Goal: Task Accomplishment & Management: Complete application form

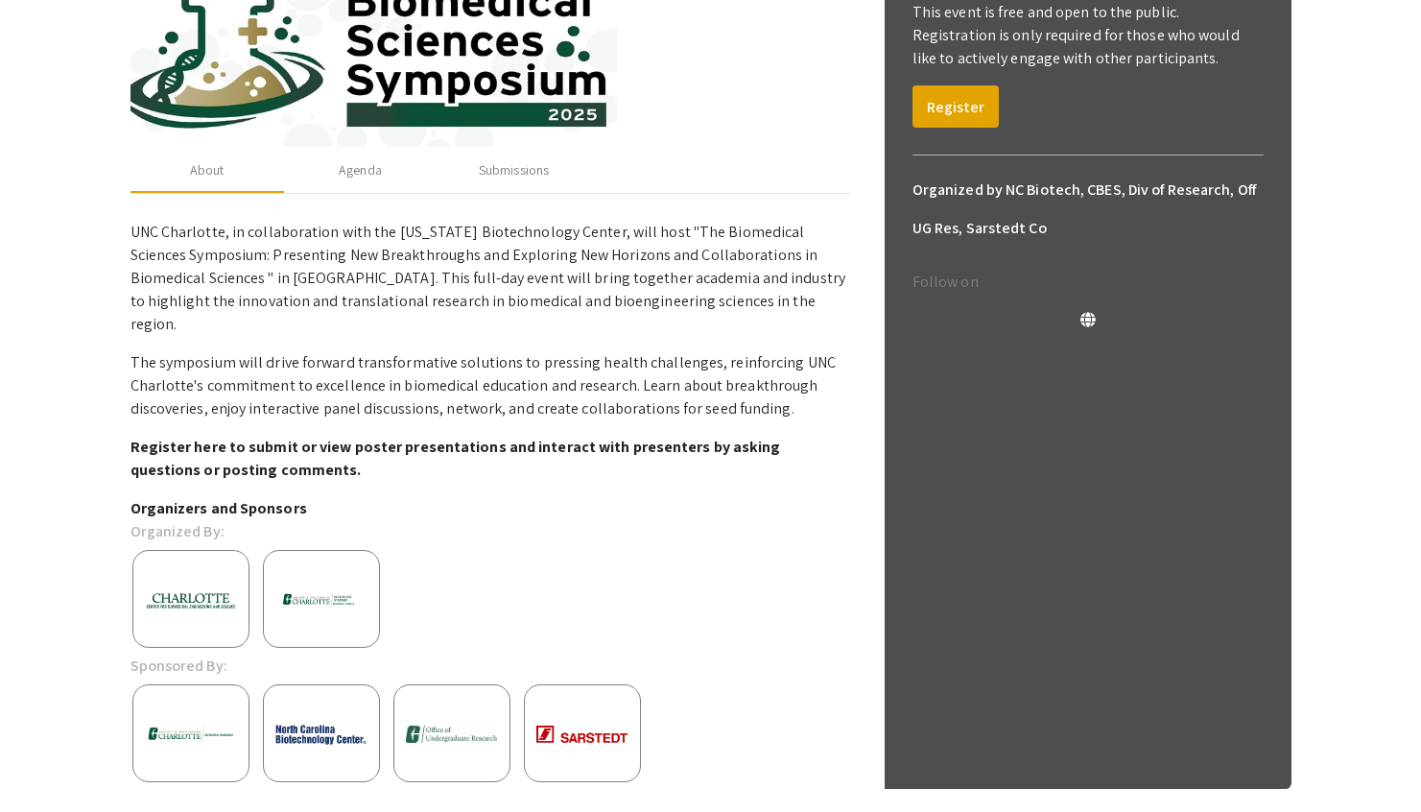
scroll to position [367, 0]
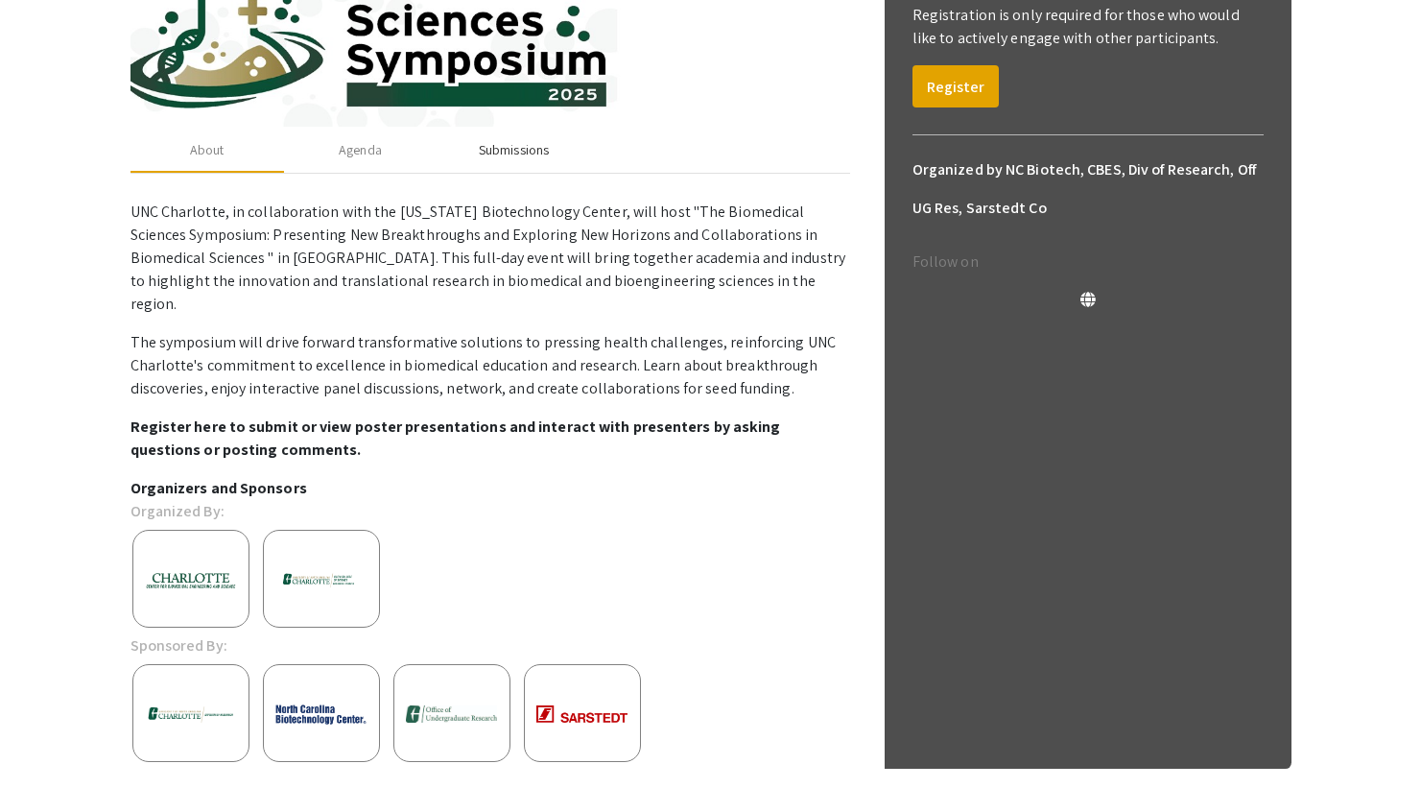
click at [527, 149] on div "Submissions" at bounding box center [514, 150] width 70 height 20
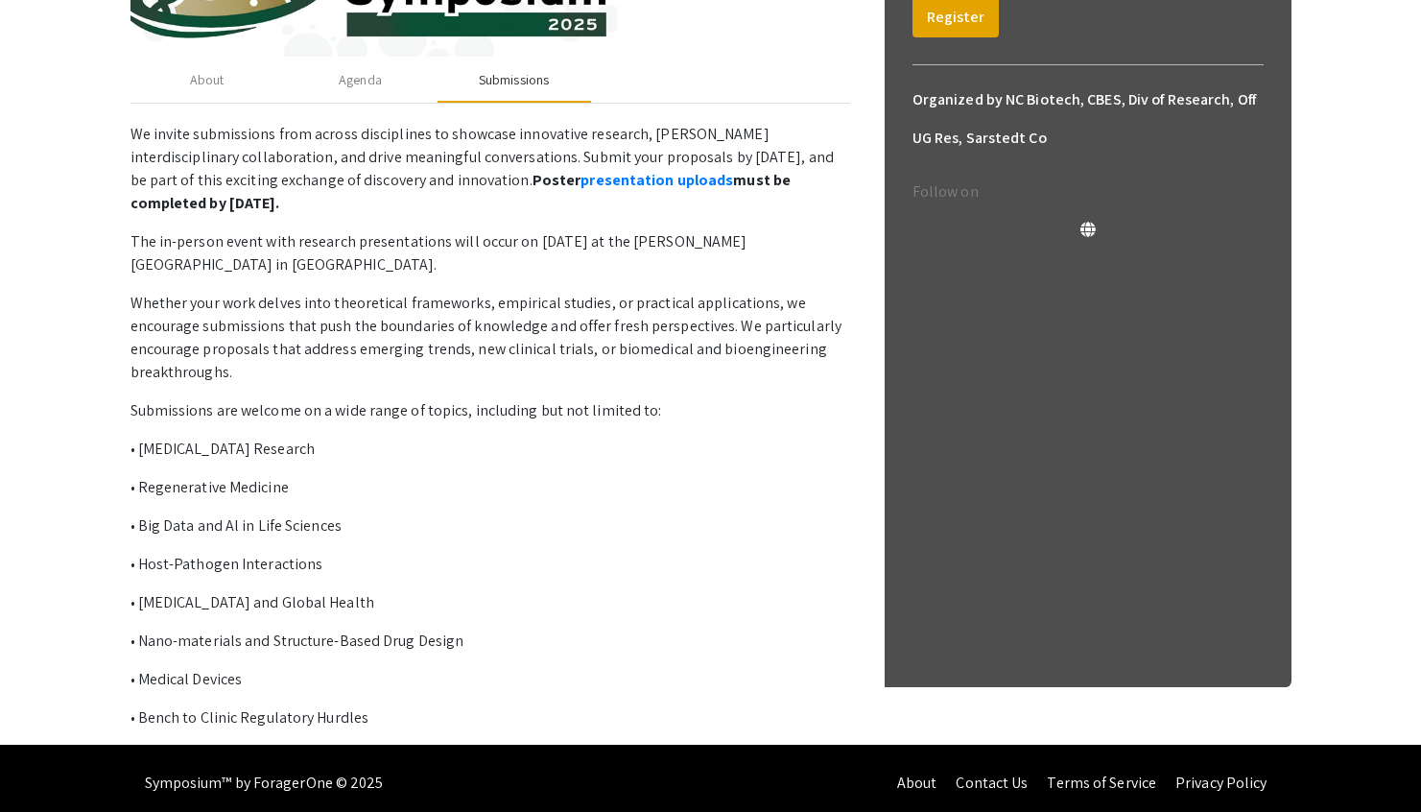
scroll to position [446, 0]
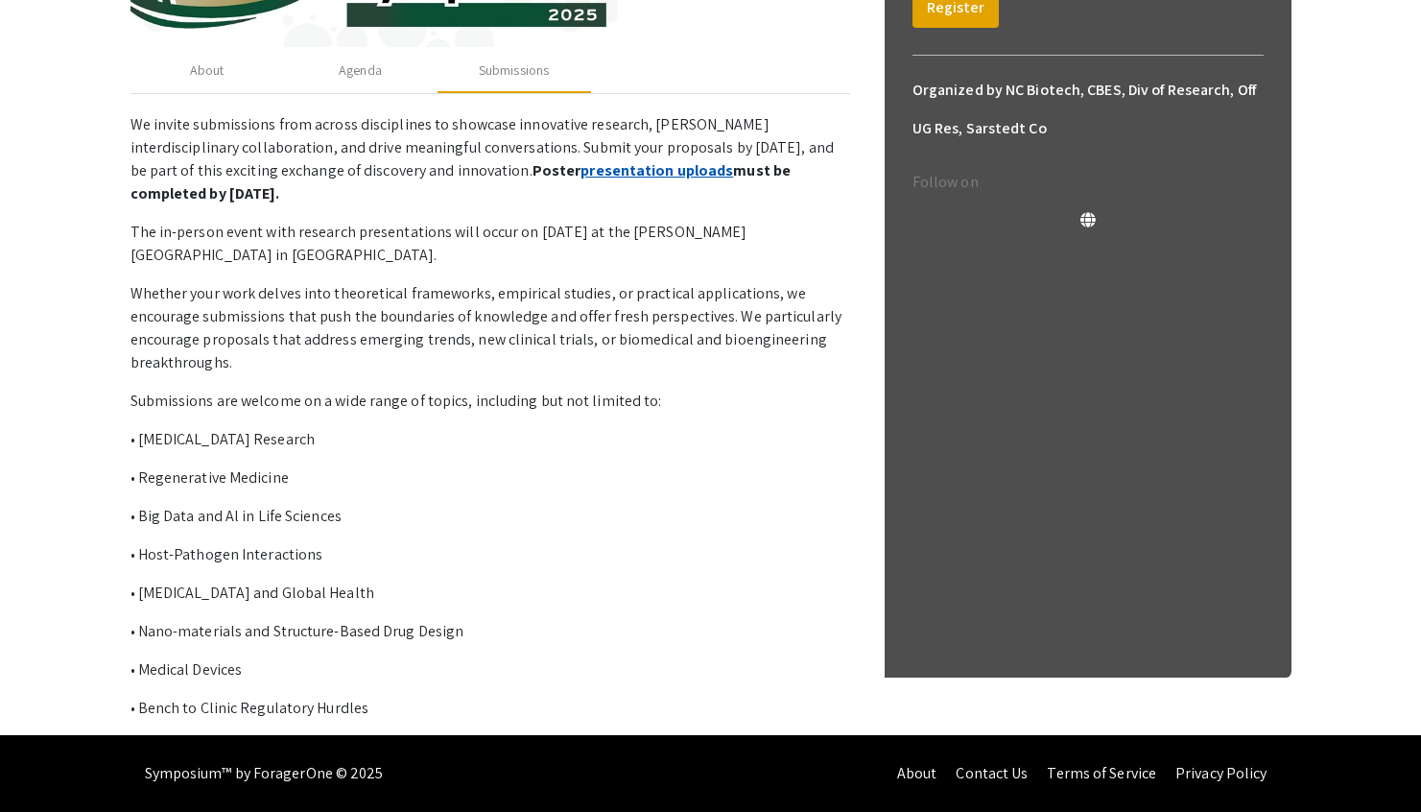
click at [580, 170] on link "presentation uploads" at bounding box center [656, 170] width 153 height 20
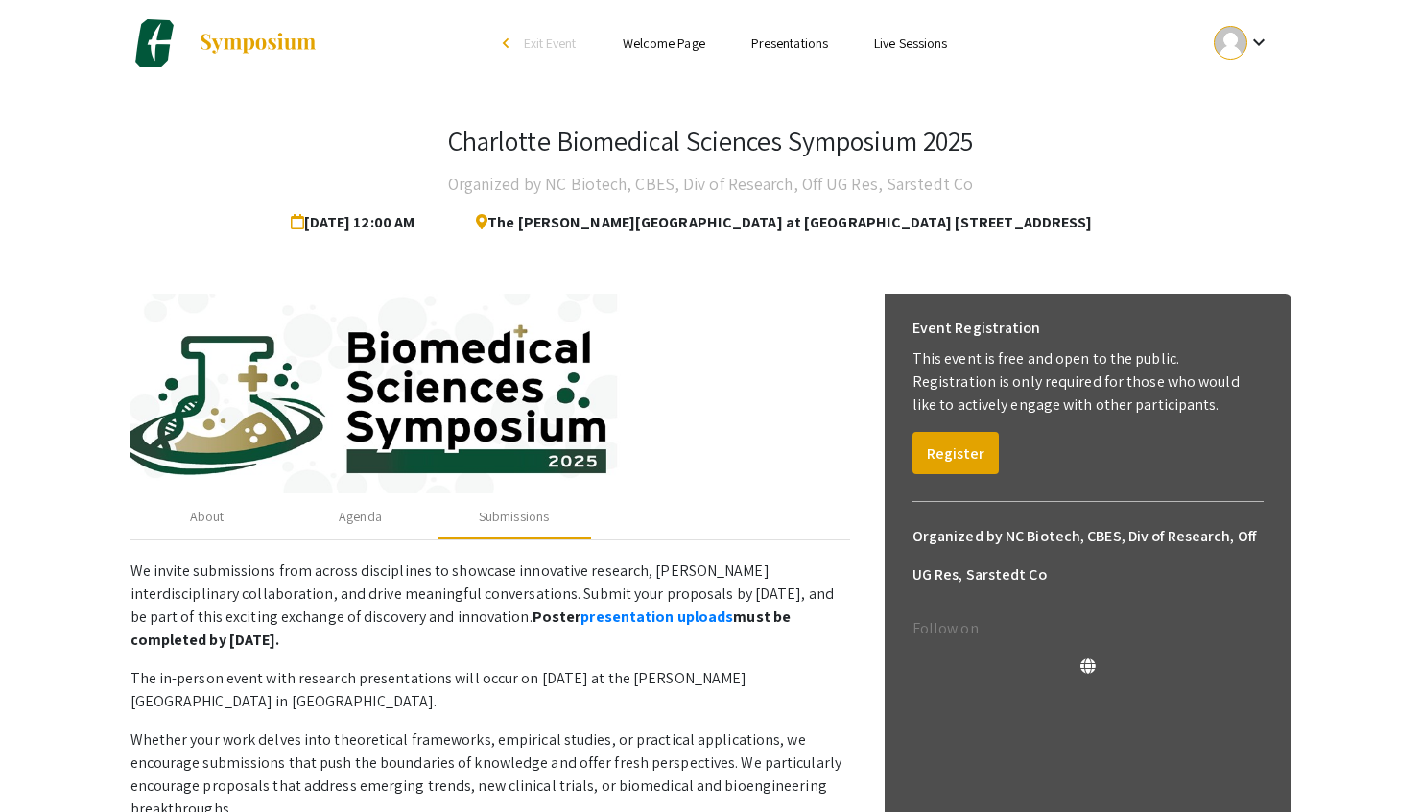
scroll to position [0, 0]
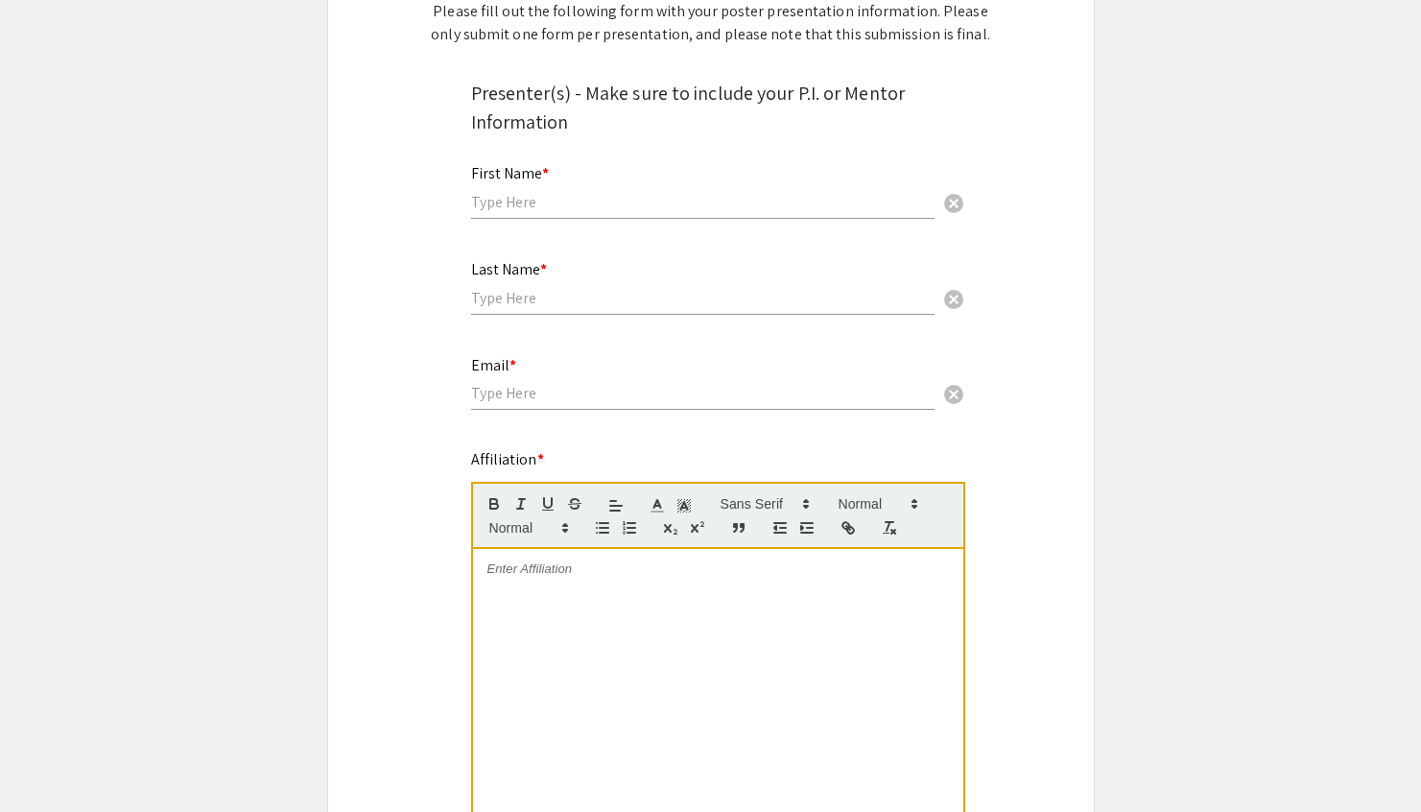
scroll to position [263, 0]
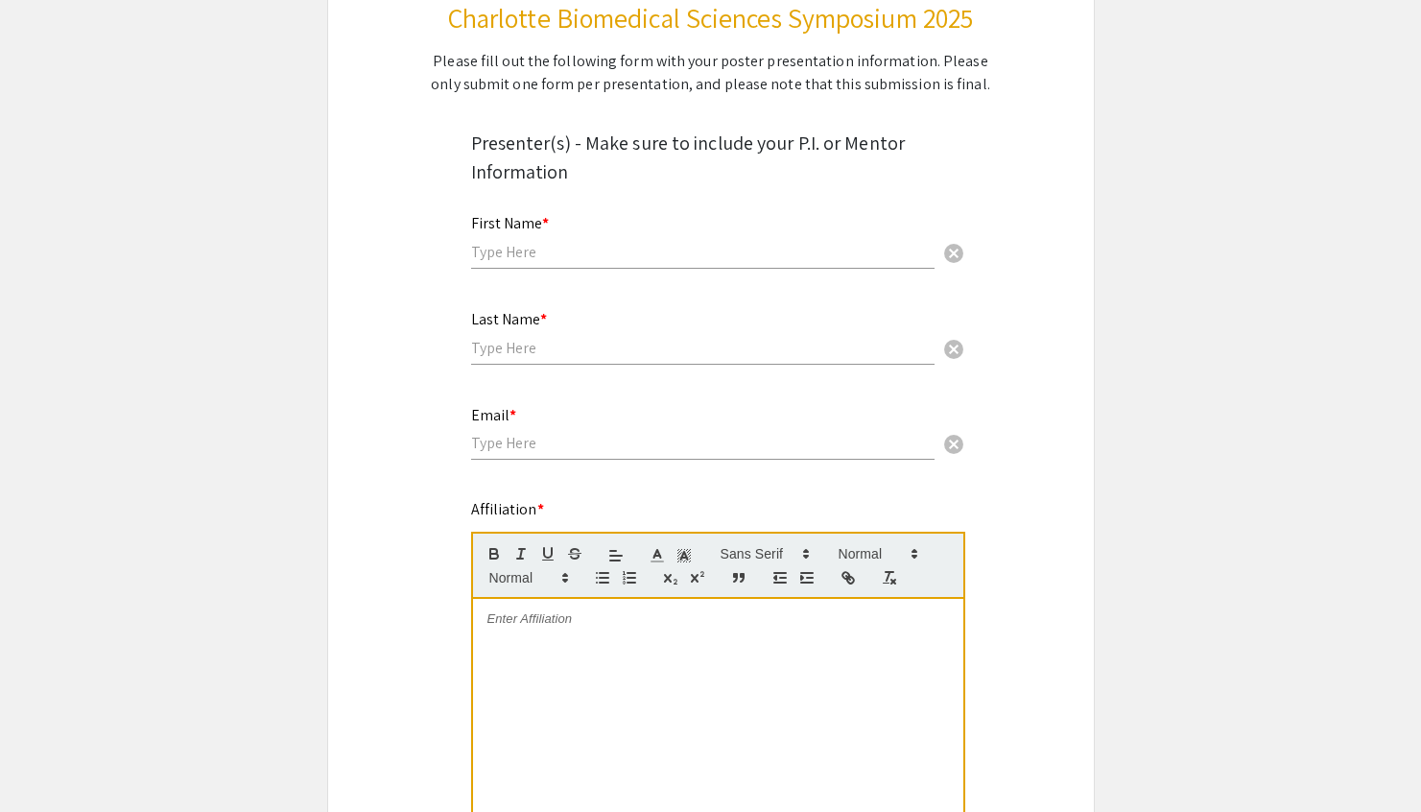
click at [629, 233] on div "First Name * cancel" at bounding box center [702, 232] width 463 height 73
type input "[PERSON_NAME]"
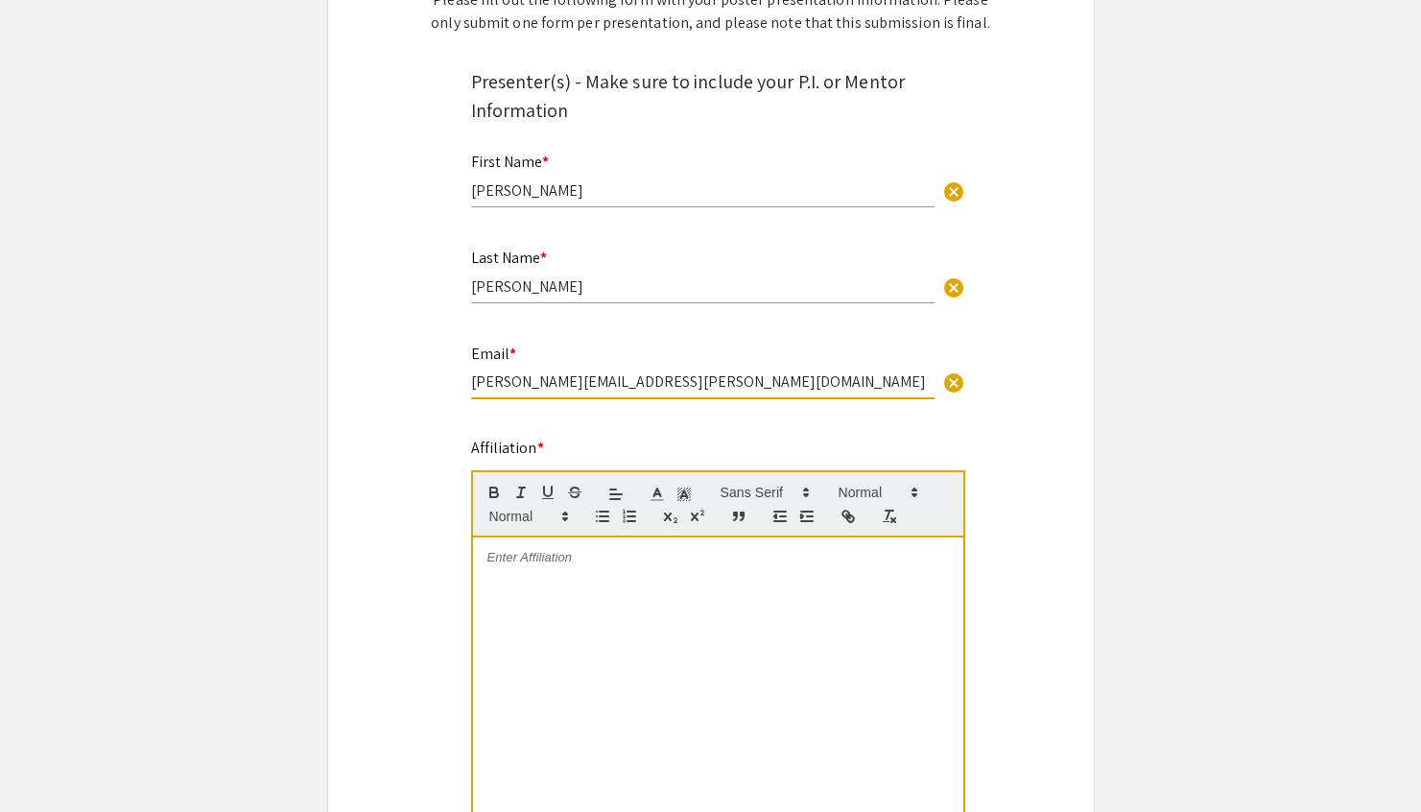
scroll to position [332, 0]
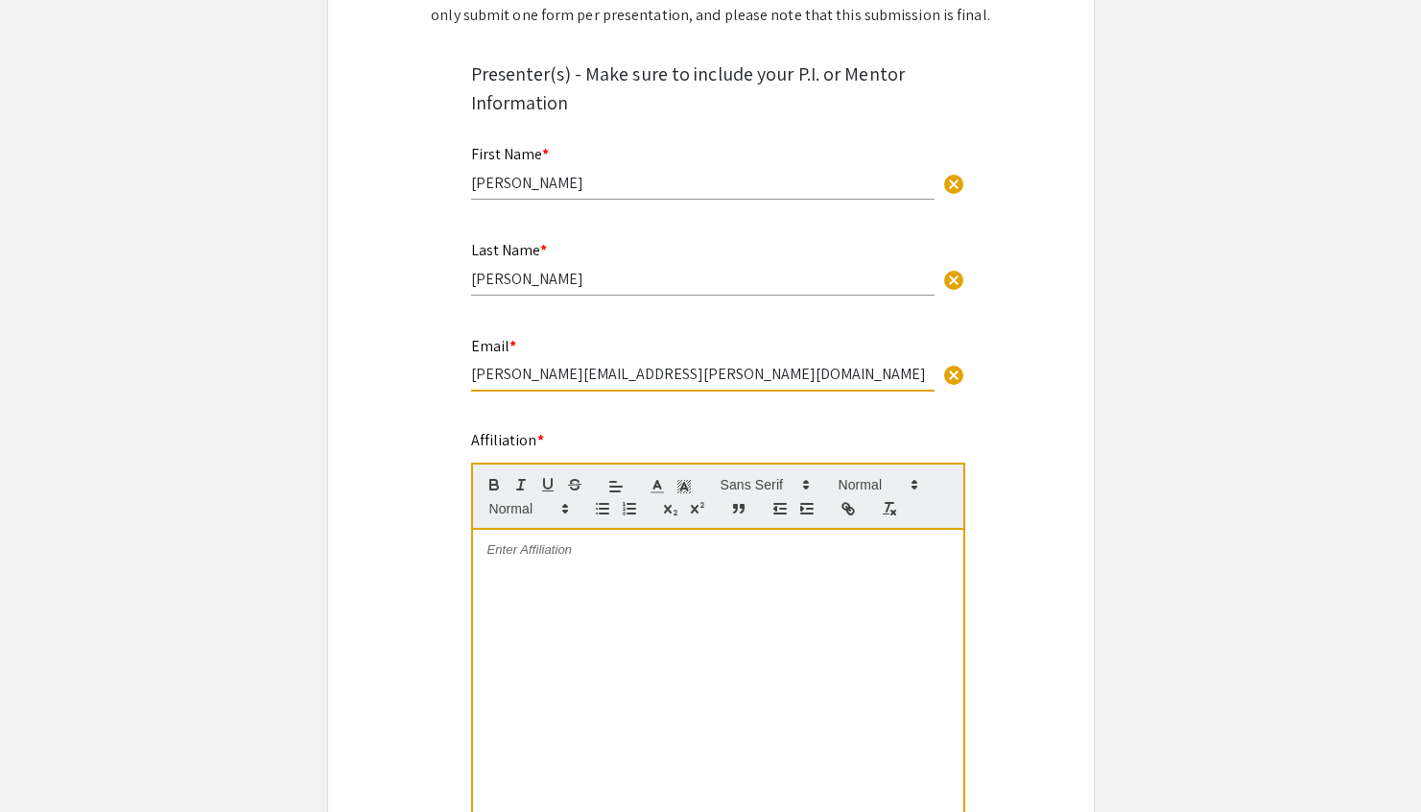
type input "[PERSON_NAME][EMAIL_ADDRESS][PERSON_NAME][DOMAIN_NAME]"
click at [627, 571] on div at bounding box center [718, 674] width 490 height 288
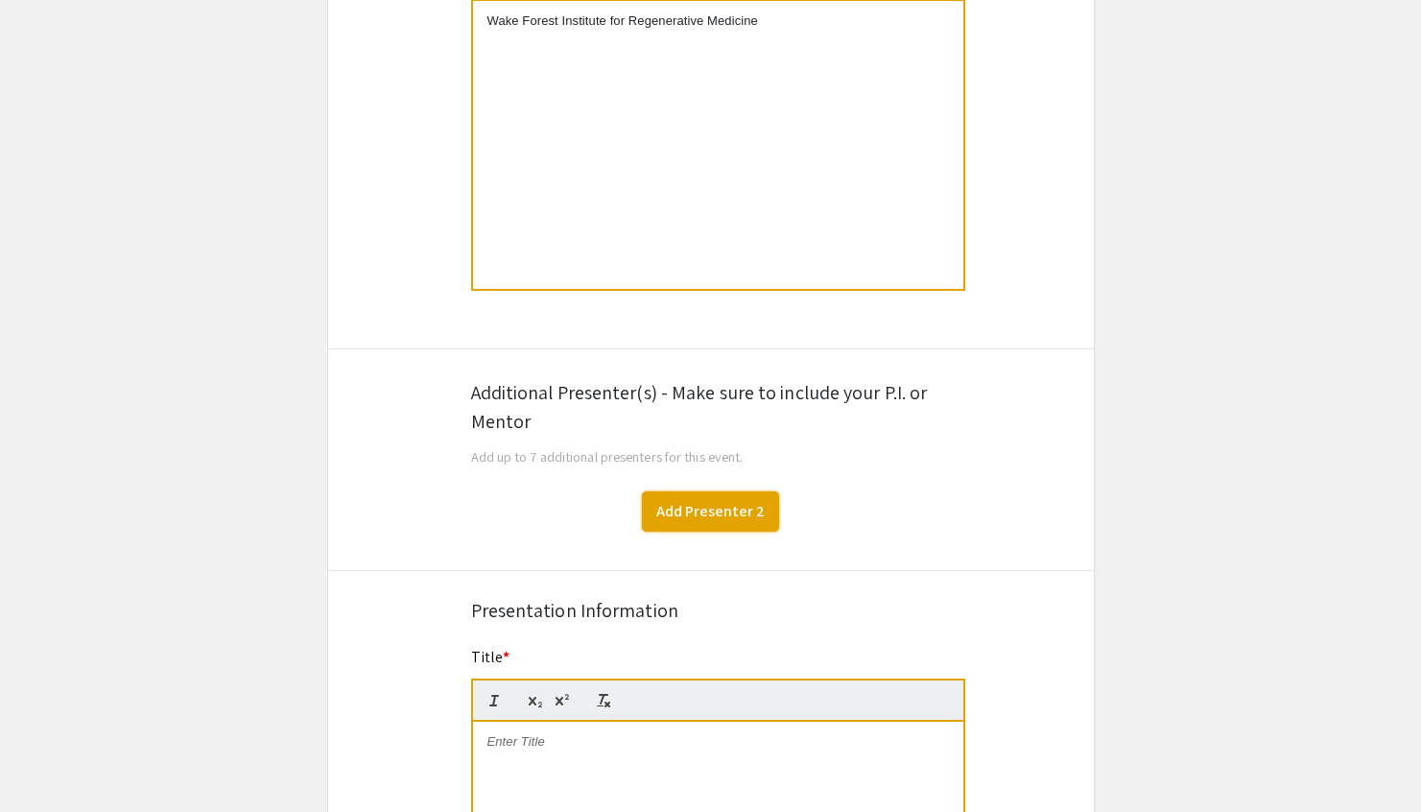
click at [723, 525] on button "Add Presenter 2" at bounding box center [710, 511] width 137 height 40
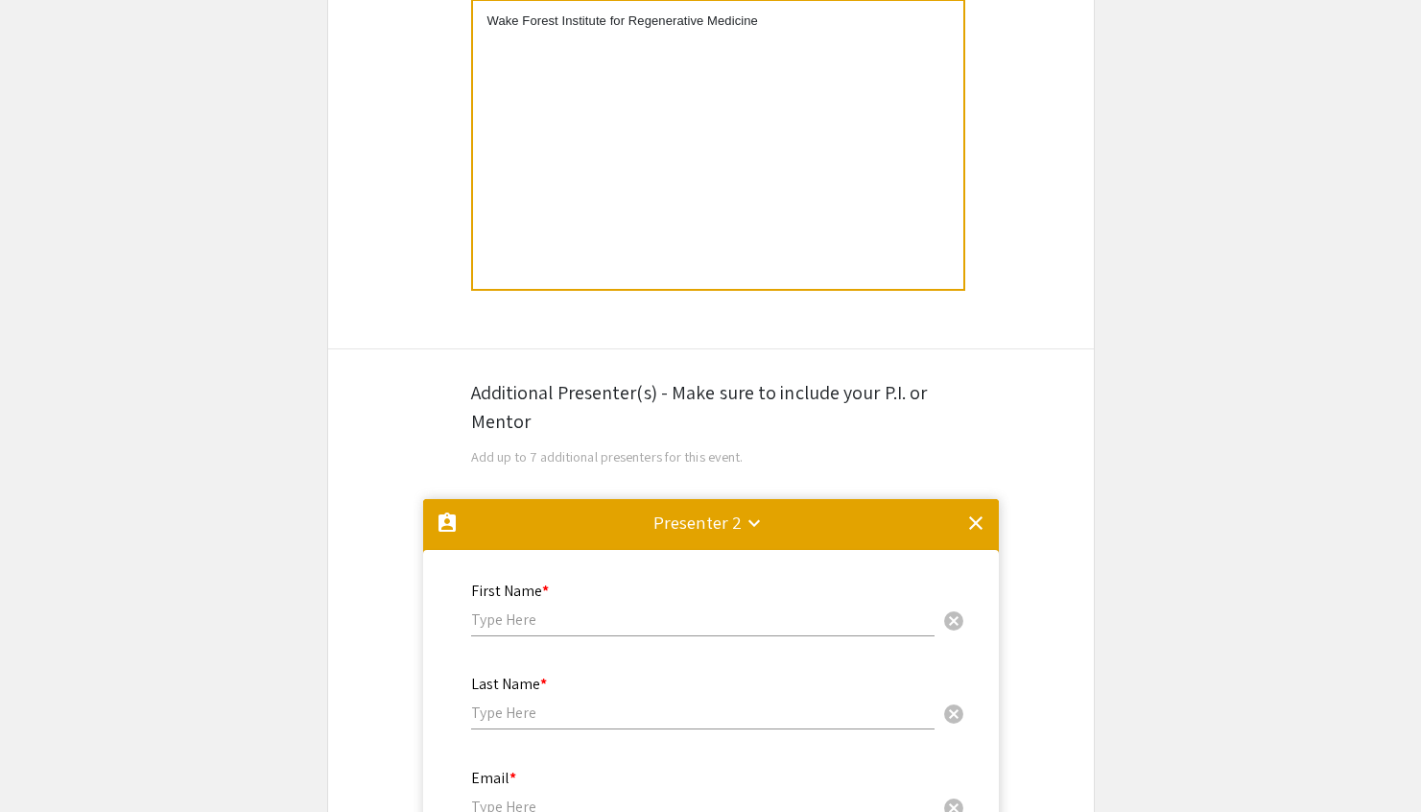
scroll to position [1362, 0]
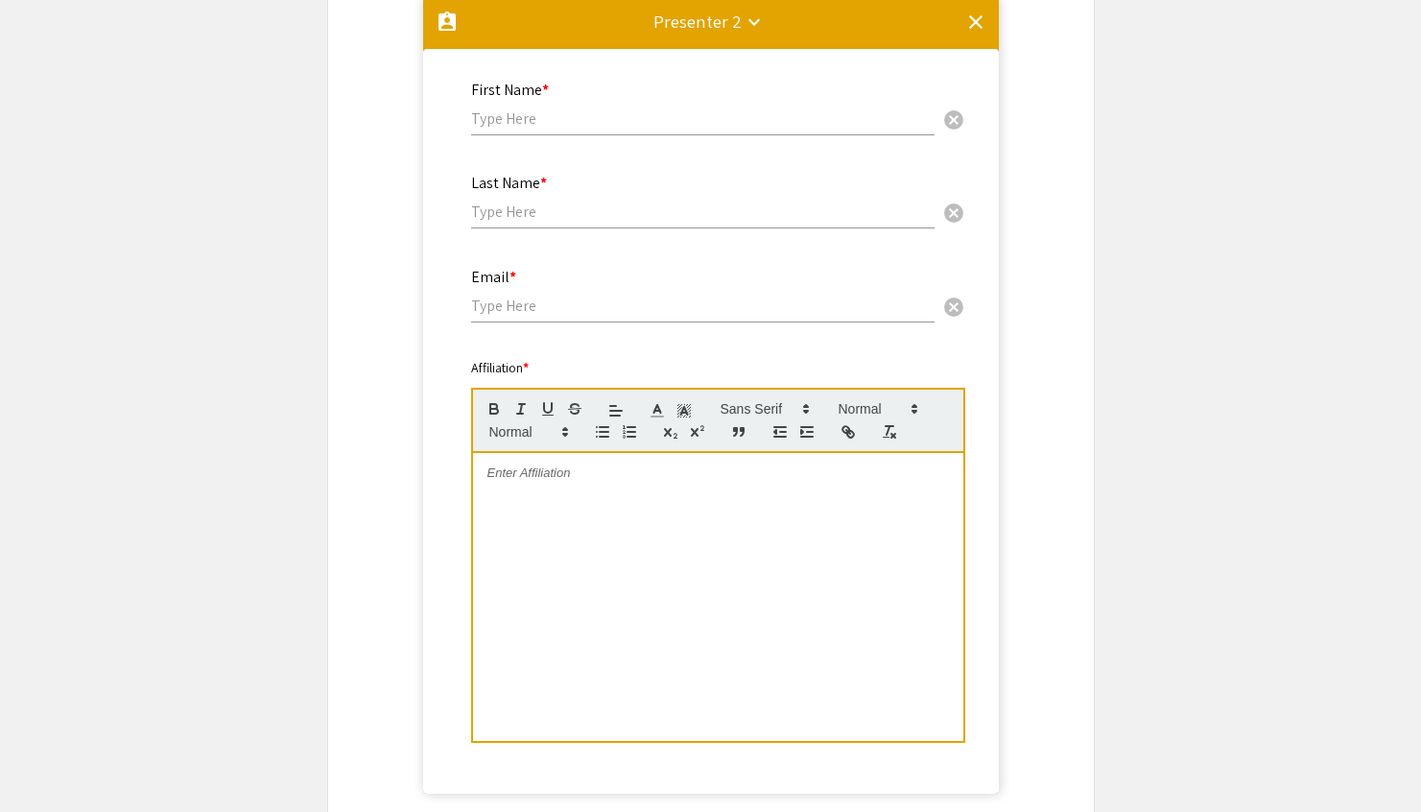
click at [703, 141] on div "First Name * cancel" at bounding box center [702, 108] width 463 height 92
click at [703, 117] on input "text" at bounding box center [702, 118] width 463 height 20
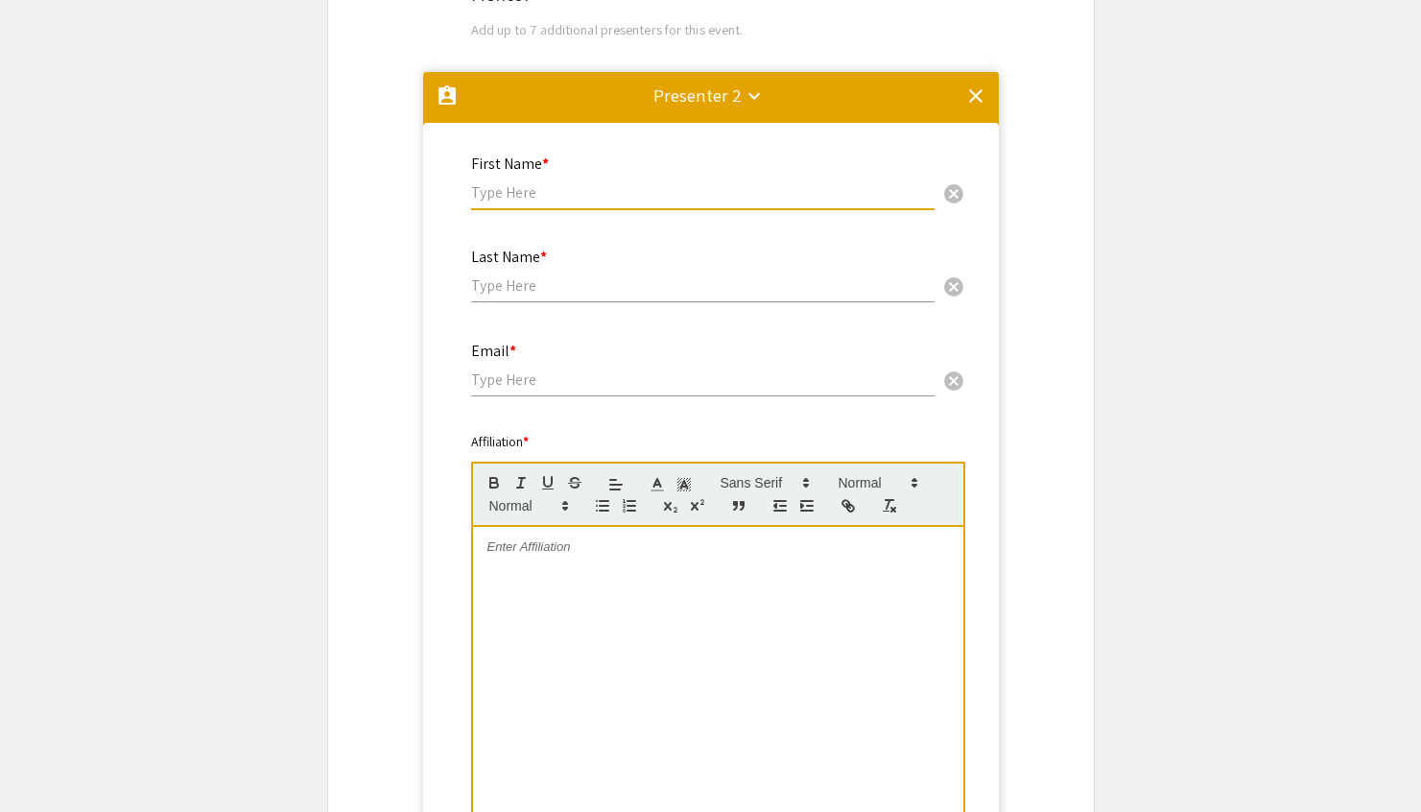
scroll to position [1249, 0]
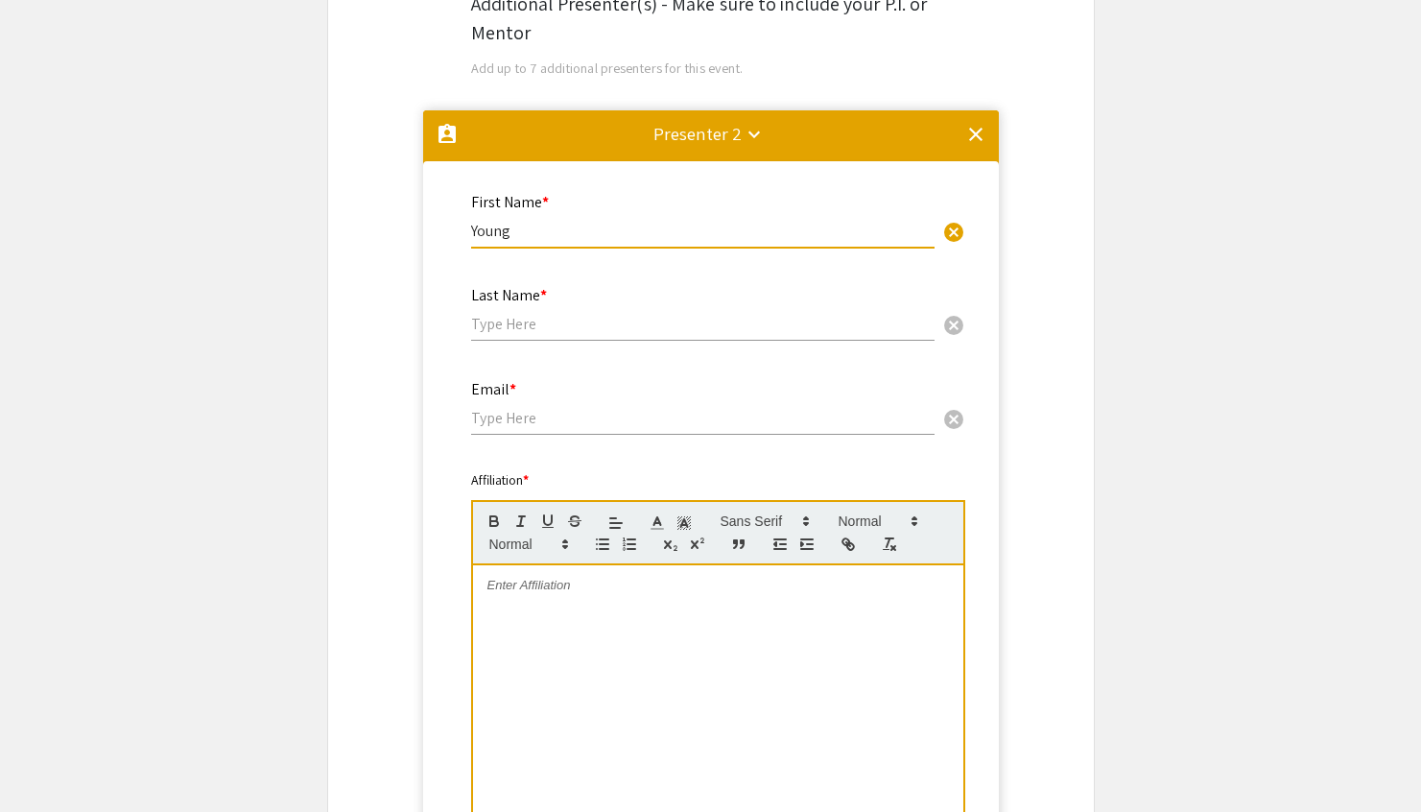
type input "Young"
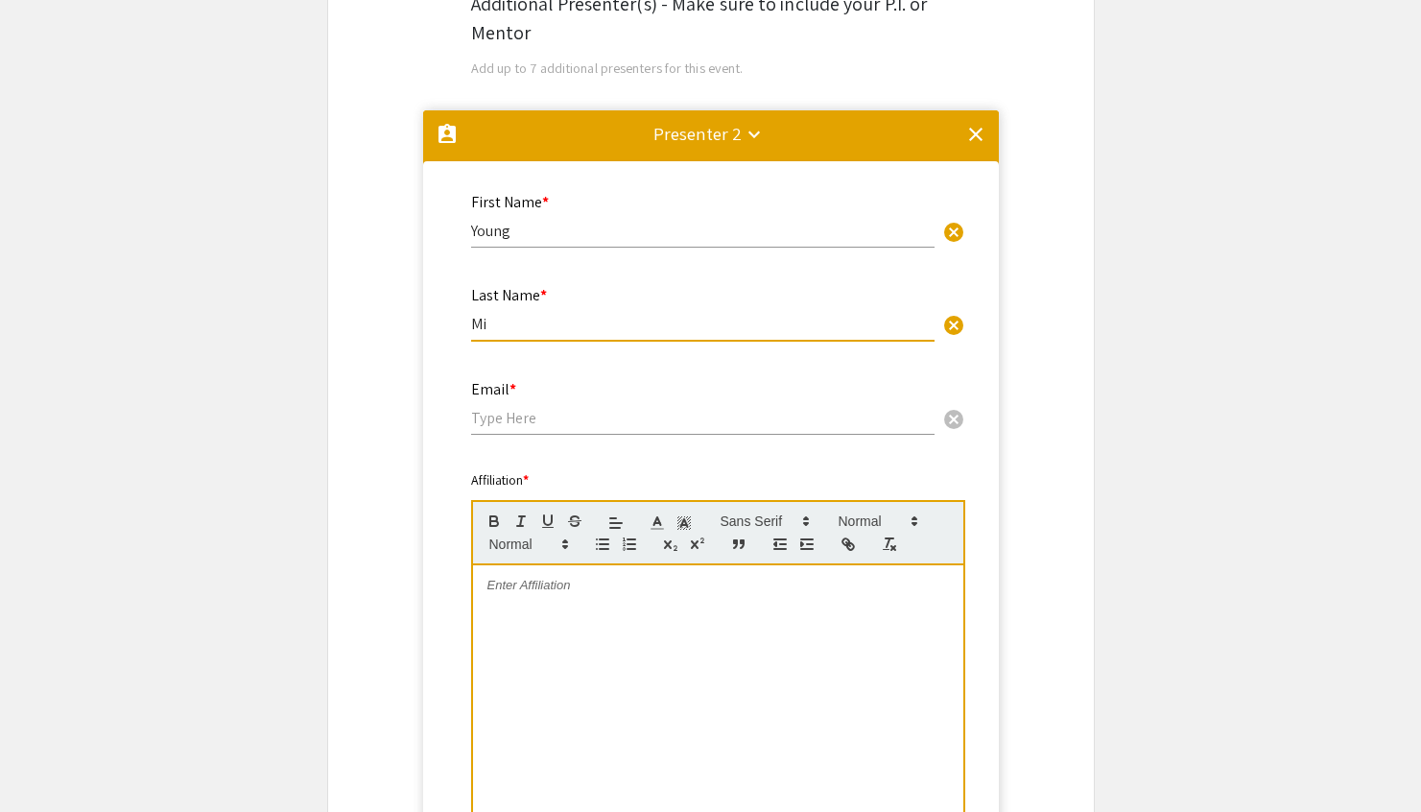
type input "M"
type input "Ju"
click at [594, 222] on div "First Name * [PERSON_NAME] cancel" at bounding box center [702, 211] width 463 height 73
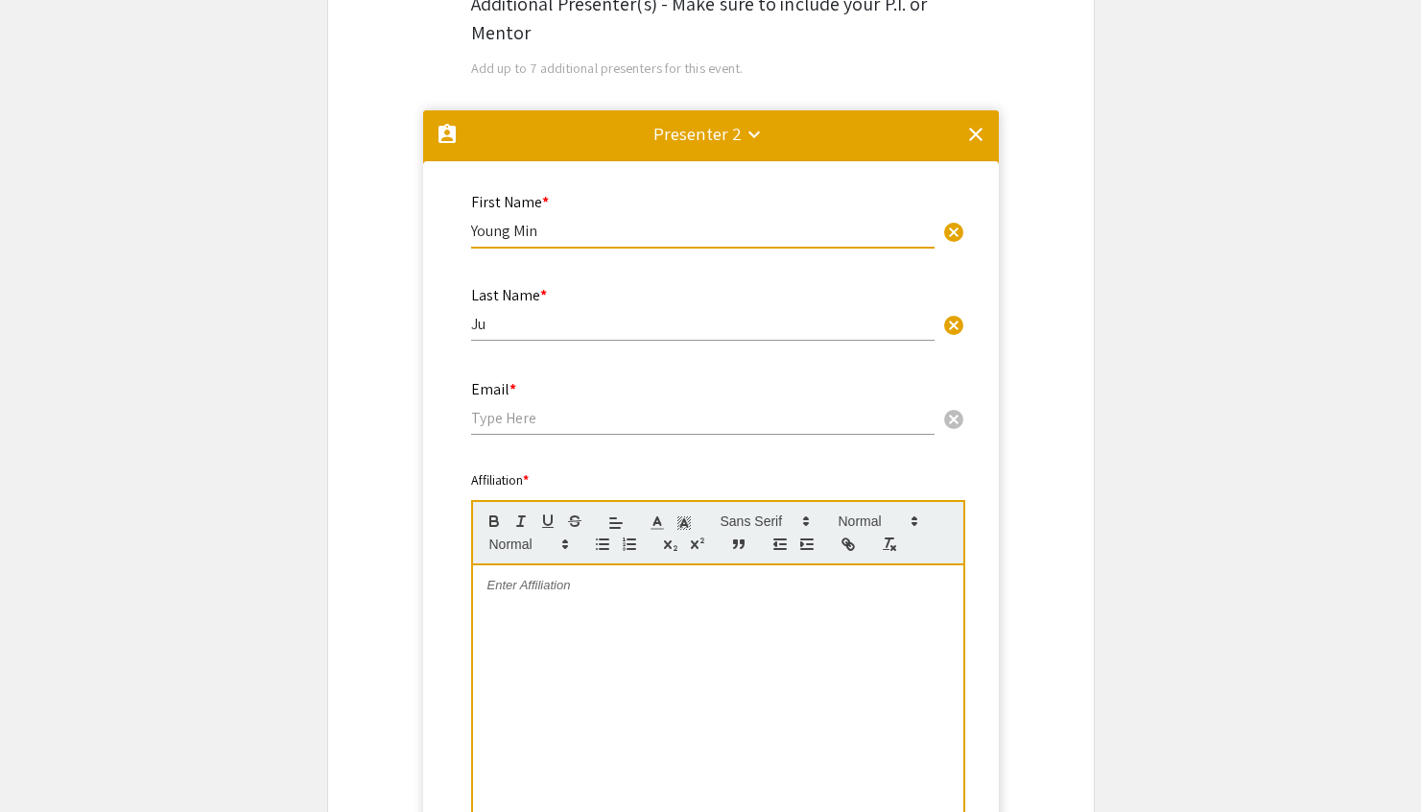
click at [568, 426] on input "email" at bounding box center [702, 418] width 463 height 20
click at [603, 234] on input "Young Min" at bounding box center [702, 231] width 463 height 20
type input "Y"
type input "[PERSON_NAME]"
click at [718, 325] on input "Ju" at bounding box center [702, 324] width 463 height 20
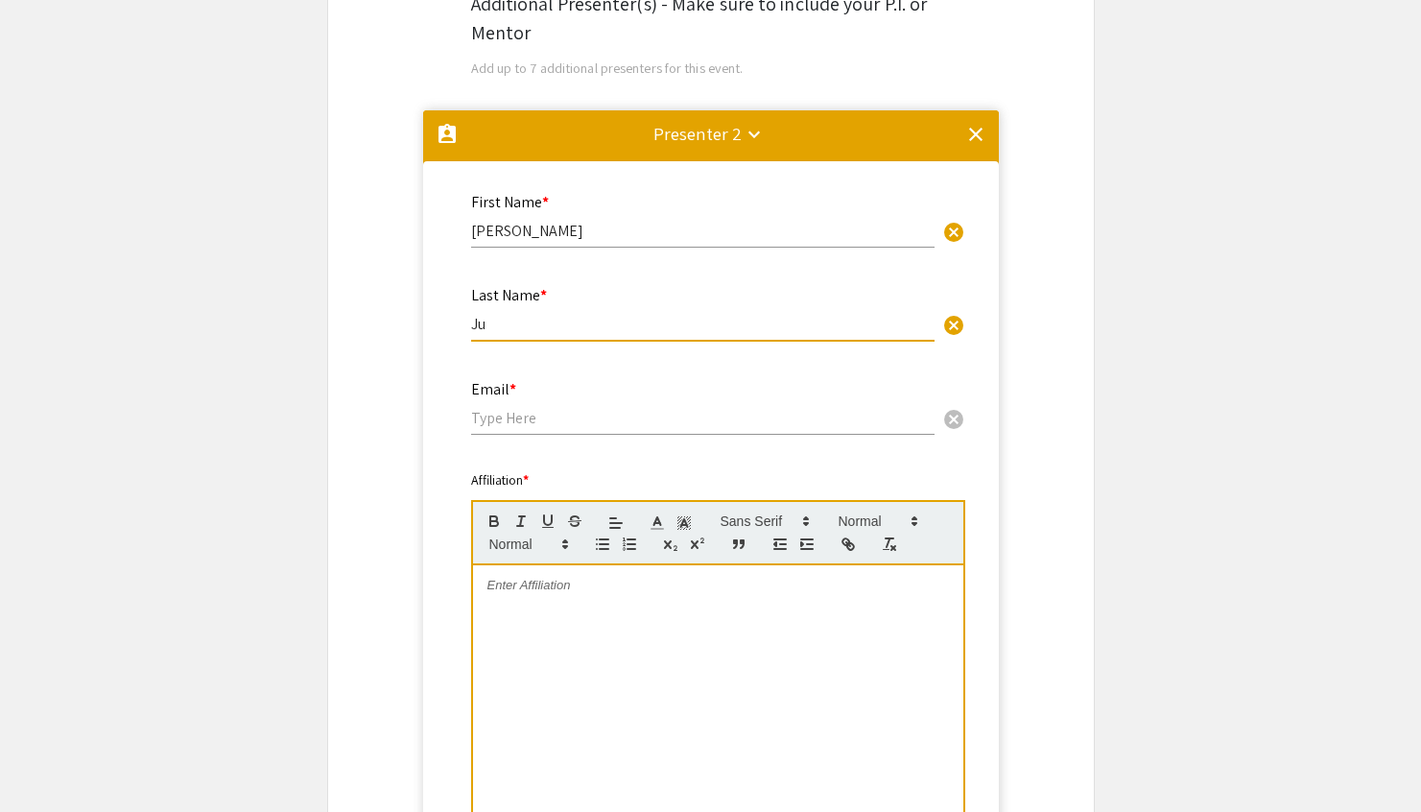
type input "J"
type input "[PERSON_NAME]"
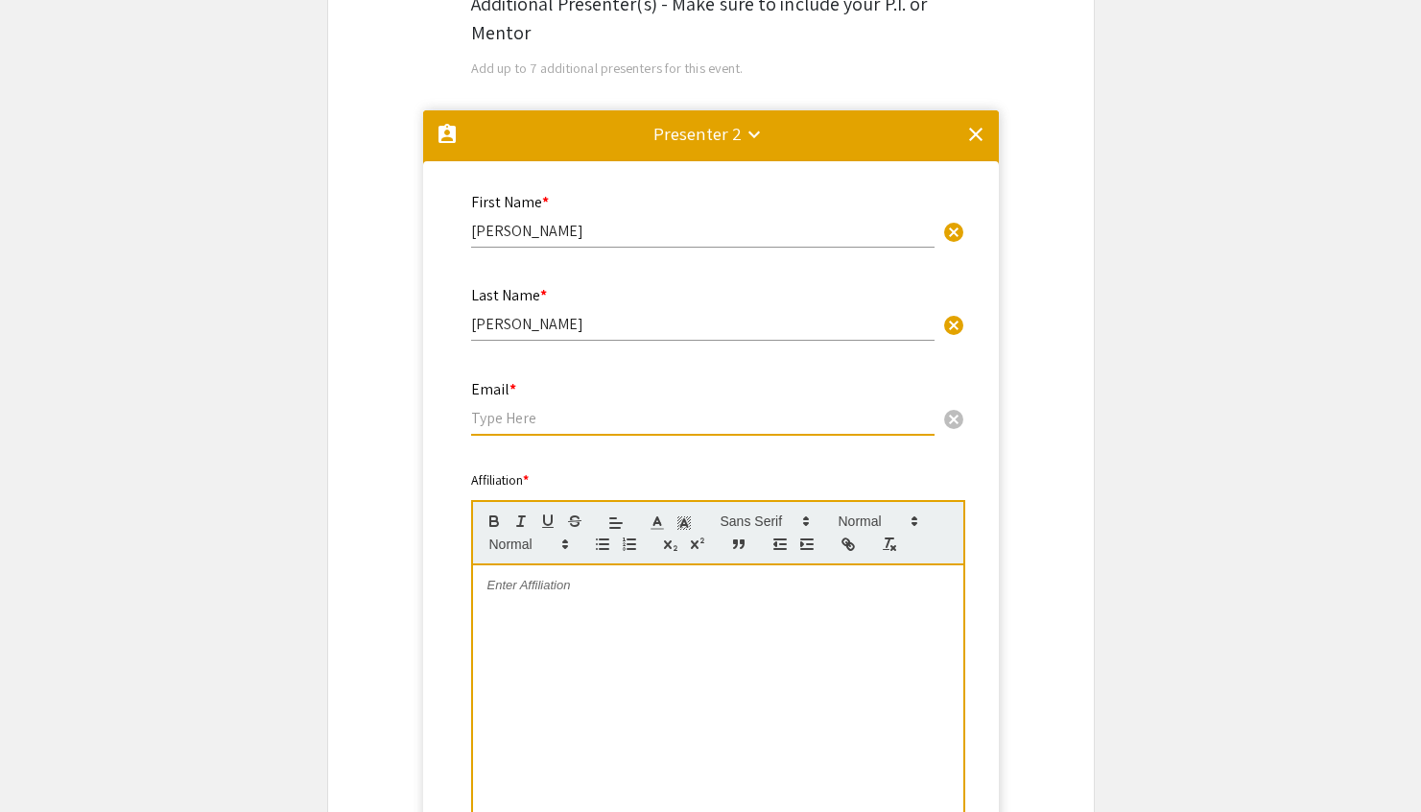
click at [741, 420] on input "email" at bounding box center [702, 418] width 463 height 20
paste input "[DOMAIN_NAME][EMAIL_ADDRESS][PERSON_NAME][DOMAIN_NAME]"
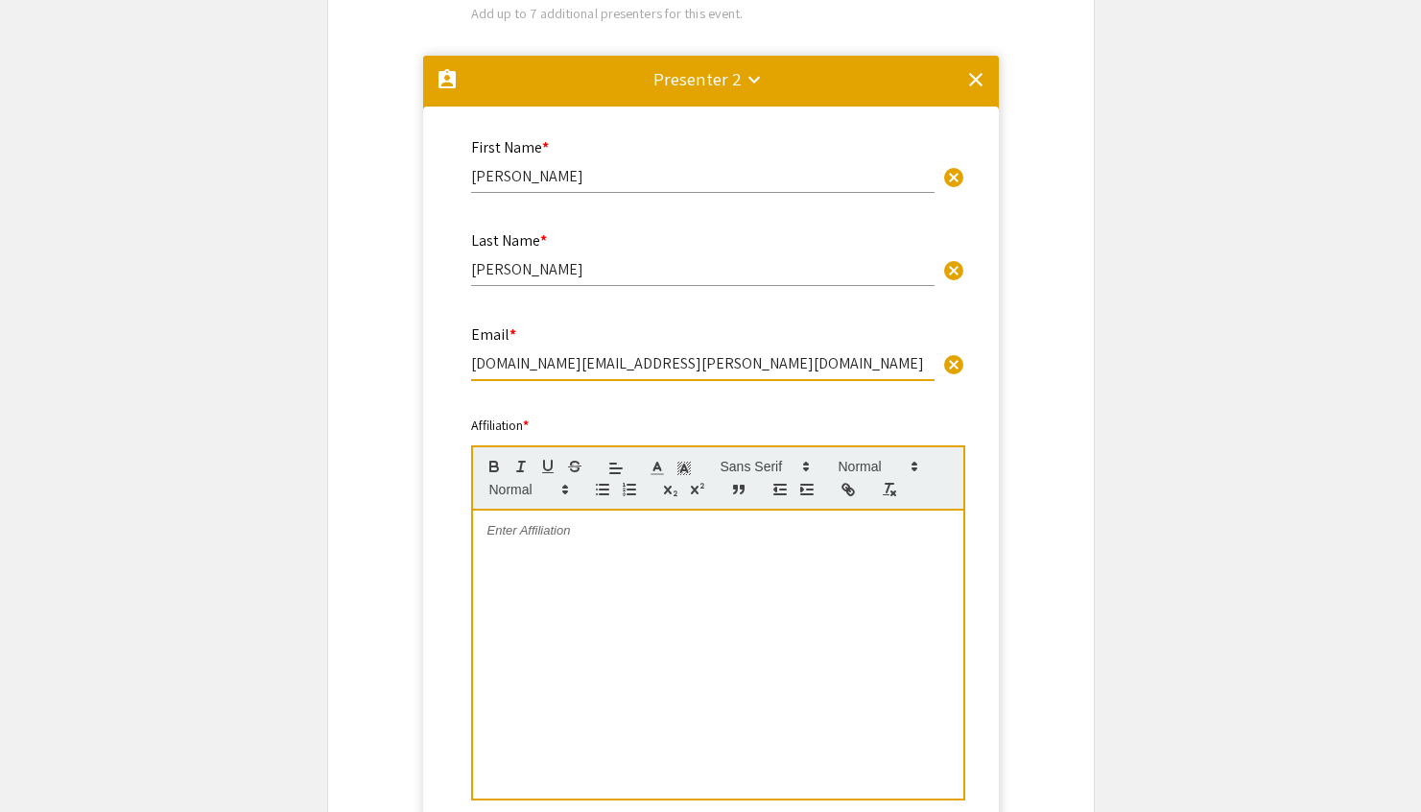
scroll to position [1418, 0]
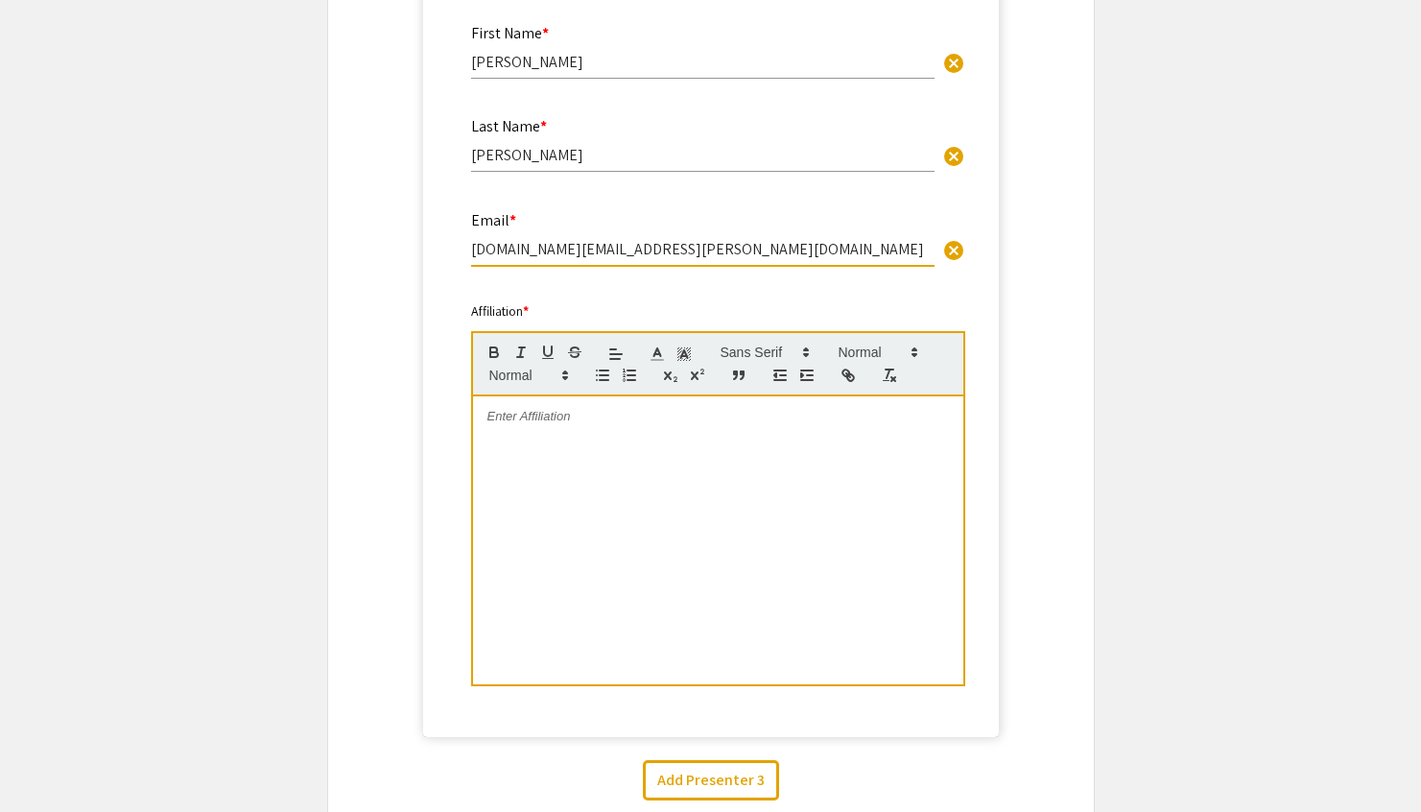
type input "[DOMAIN_NAME][EMAIL_ADDRESS][PERSON_NAME][DOMAIN_NAME]"
click at [638, 432] on div at bounding box center [718, 540] width 490 height 288
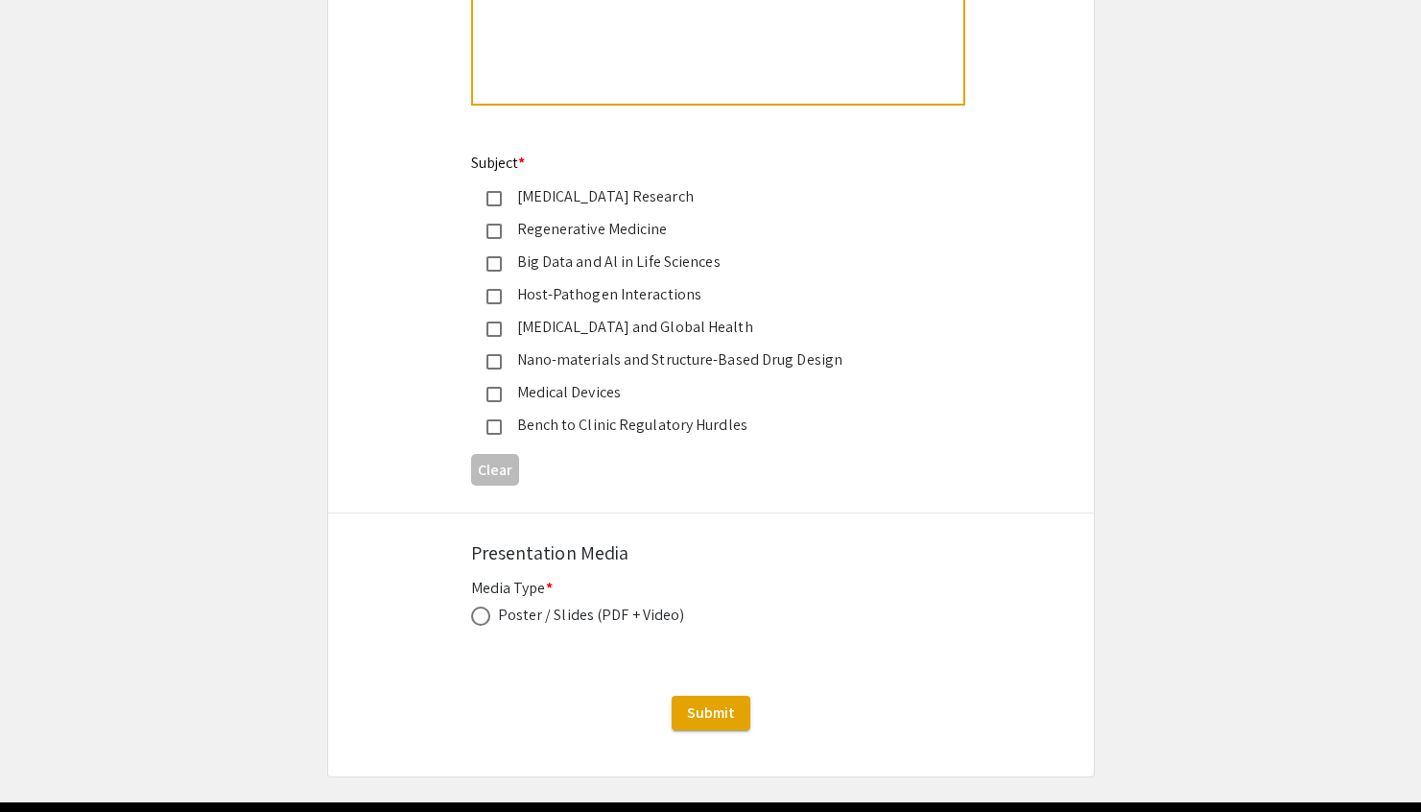
scroll to position [2715, 0]
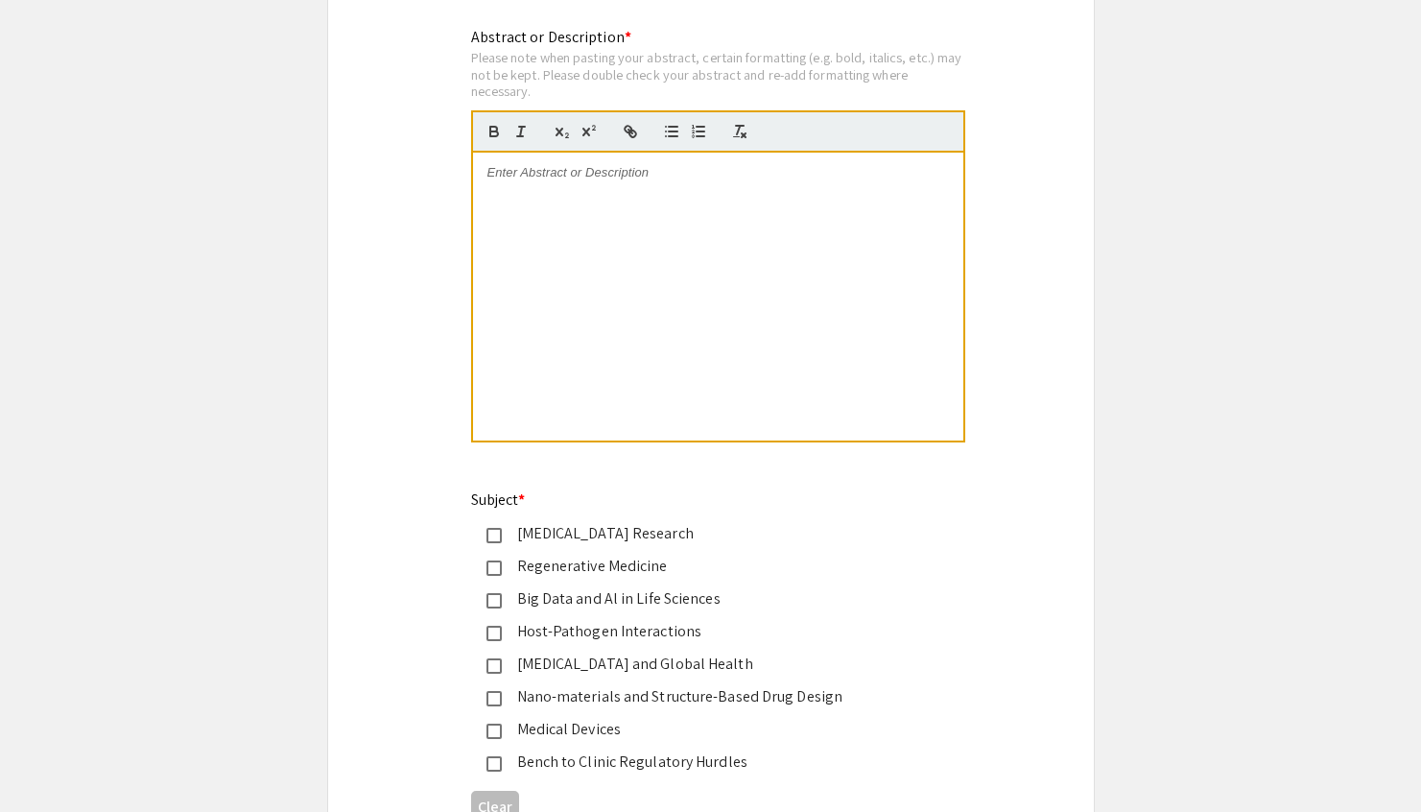
click at [657, 281] on div at bounding box center [718, 297] width 490 height 288
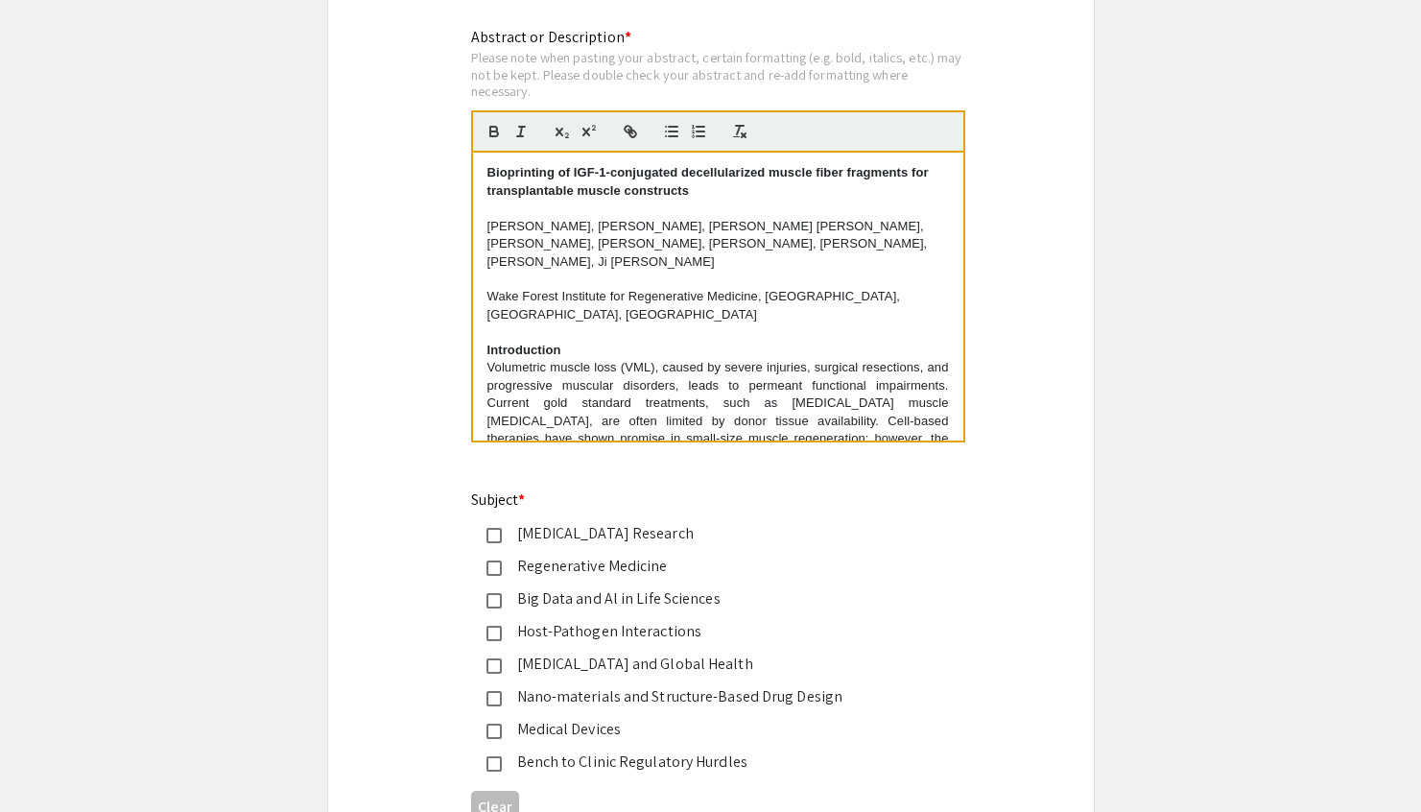
scroll to position [0, 0]
click at [581, 230] on p "[PERSON_NAME], [PERSON_NAME], [PERSON_NAME] [PERSON_NAME], [PERSON_NAME], [PERS…" at bounding box center [718, 244] width 462 height 53
click at [672, 233] on p "[PERSON_NAME], [PERSON_NAME] [PERSON_NAME], [PERSON_NAME], [PERSON_NAME], [PERS…" at bounding box center [718, 244] width 462 height 53
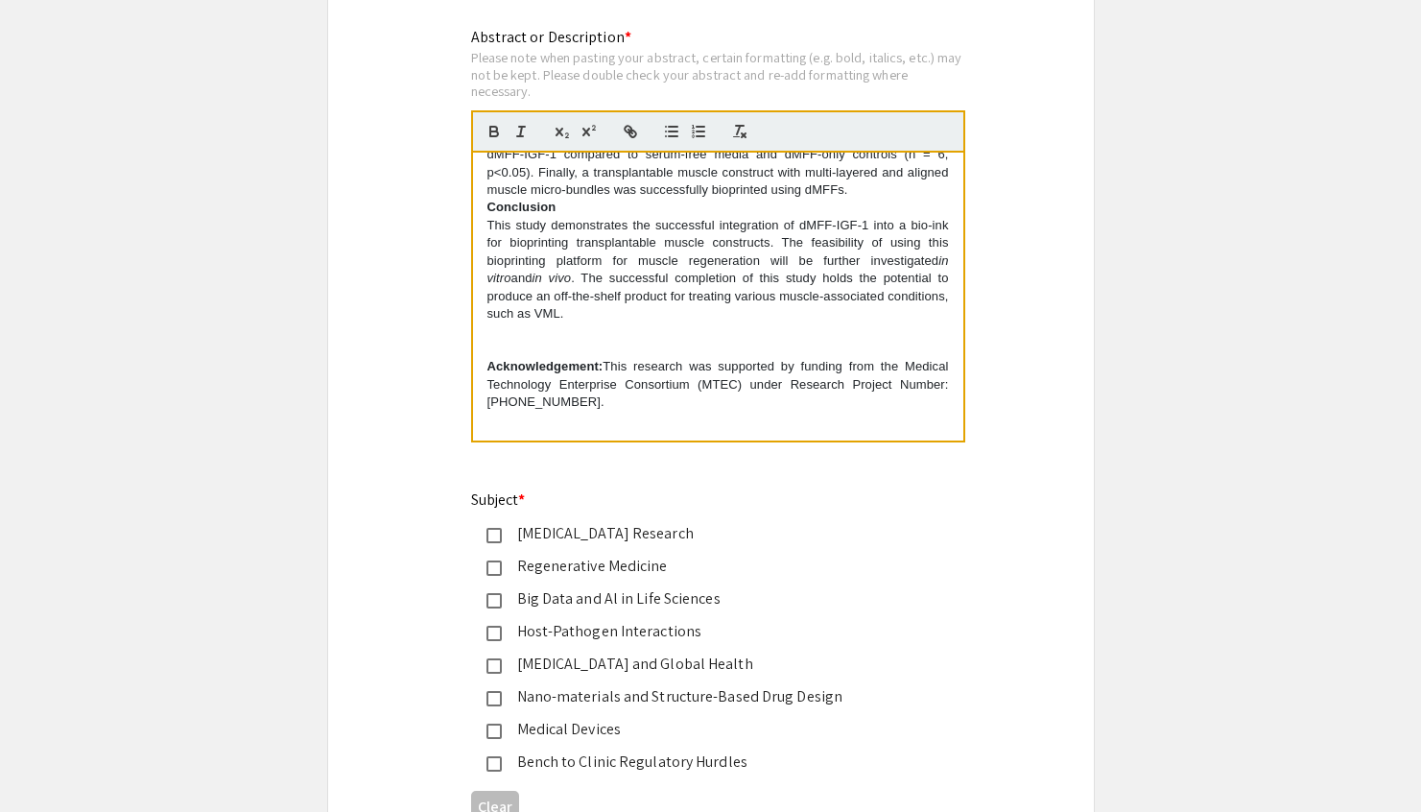
scroll to position [691, 0]
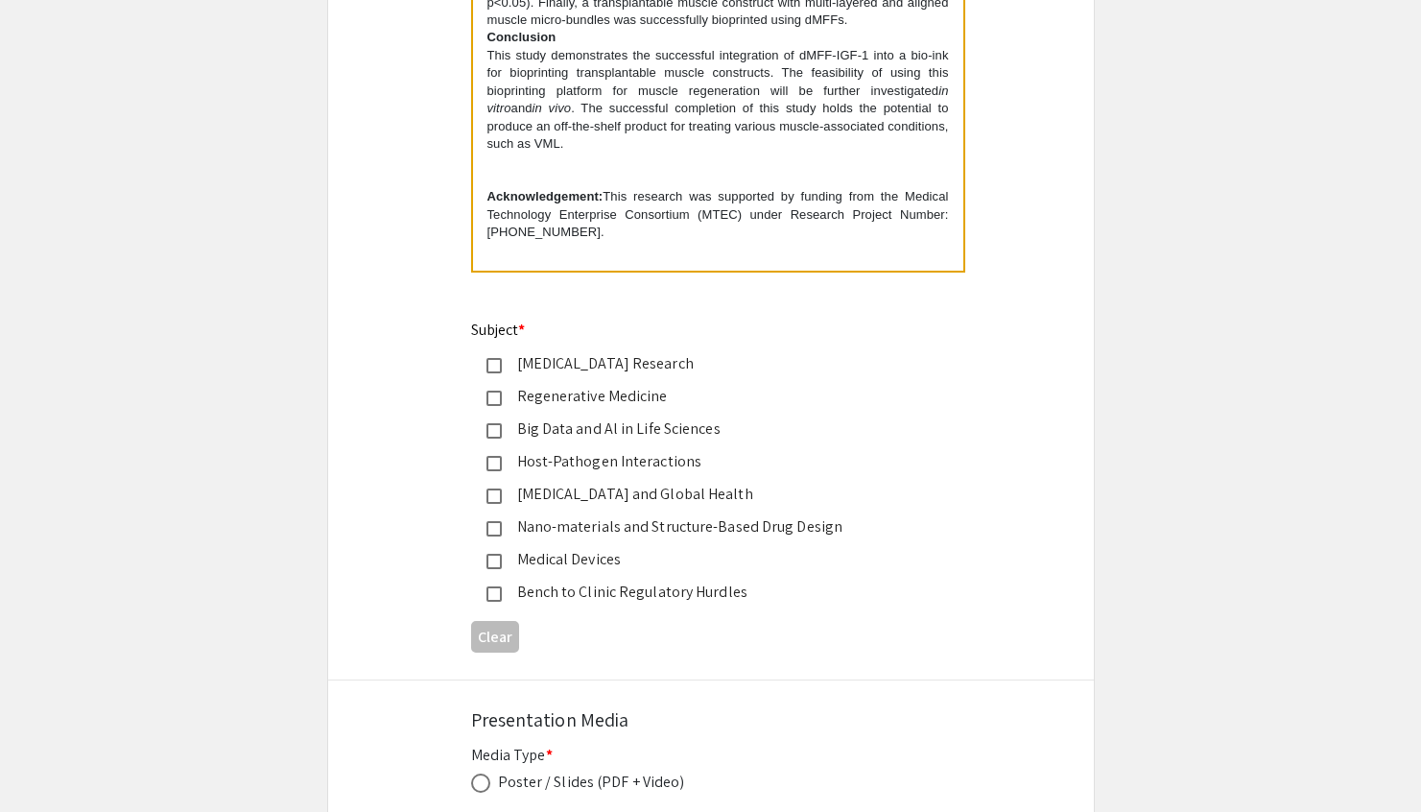
scroll to position [2903, 0]
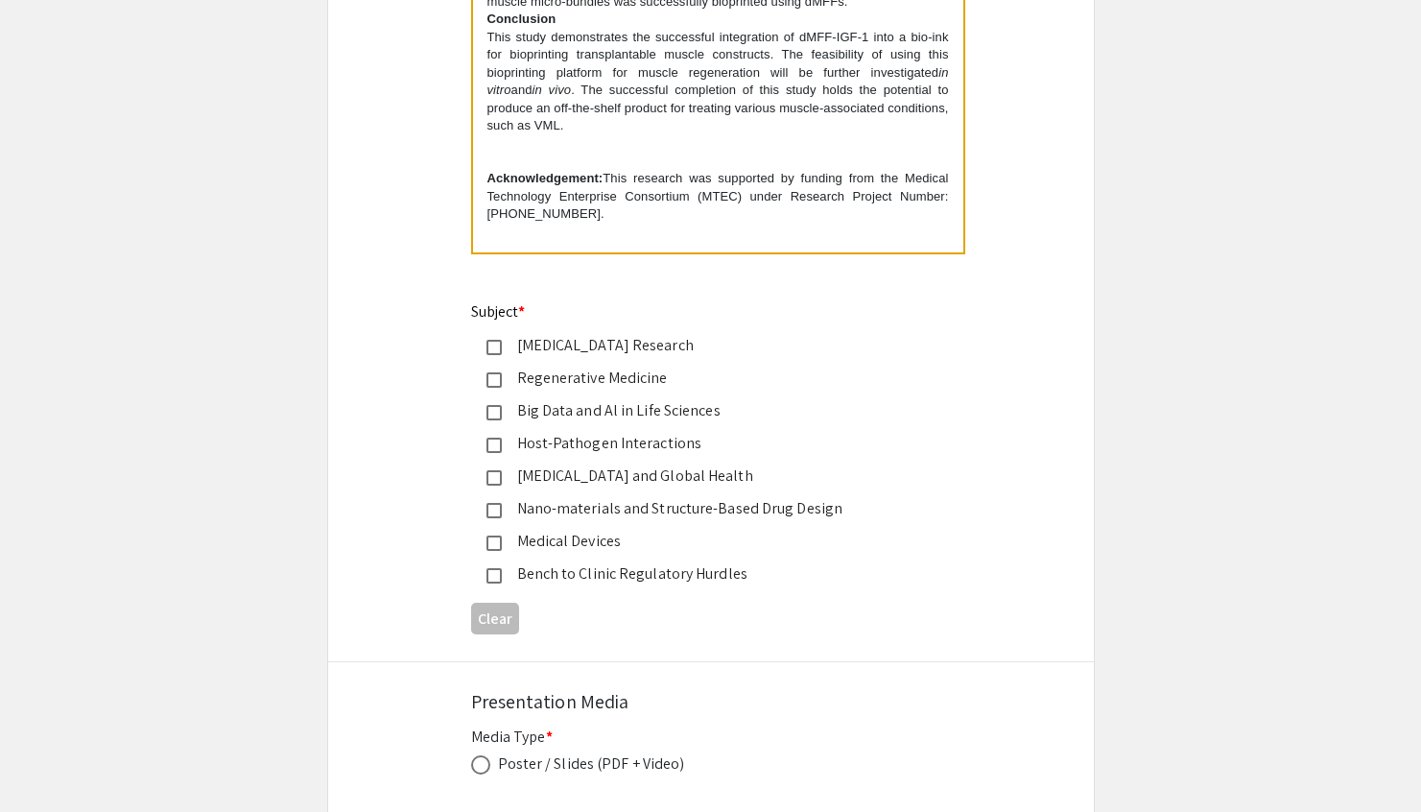
click at [615, 377] on div "Regenerative Medicine" at bounding box center [703, 378] width 403 height 23
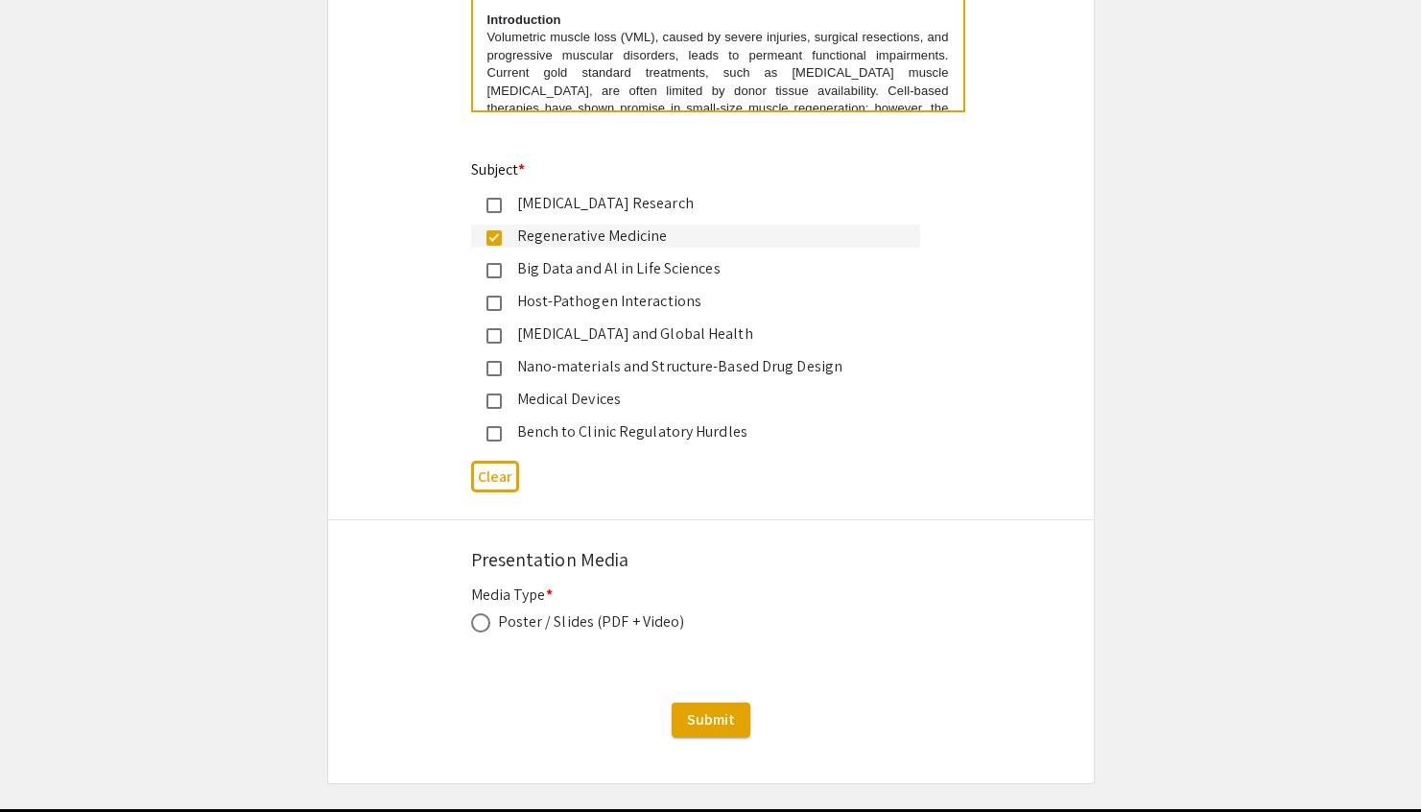
scroll to position [3124, 0]
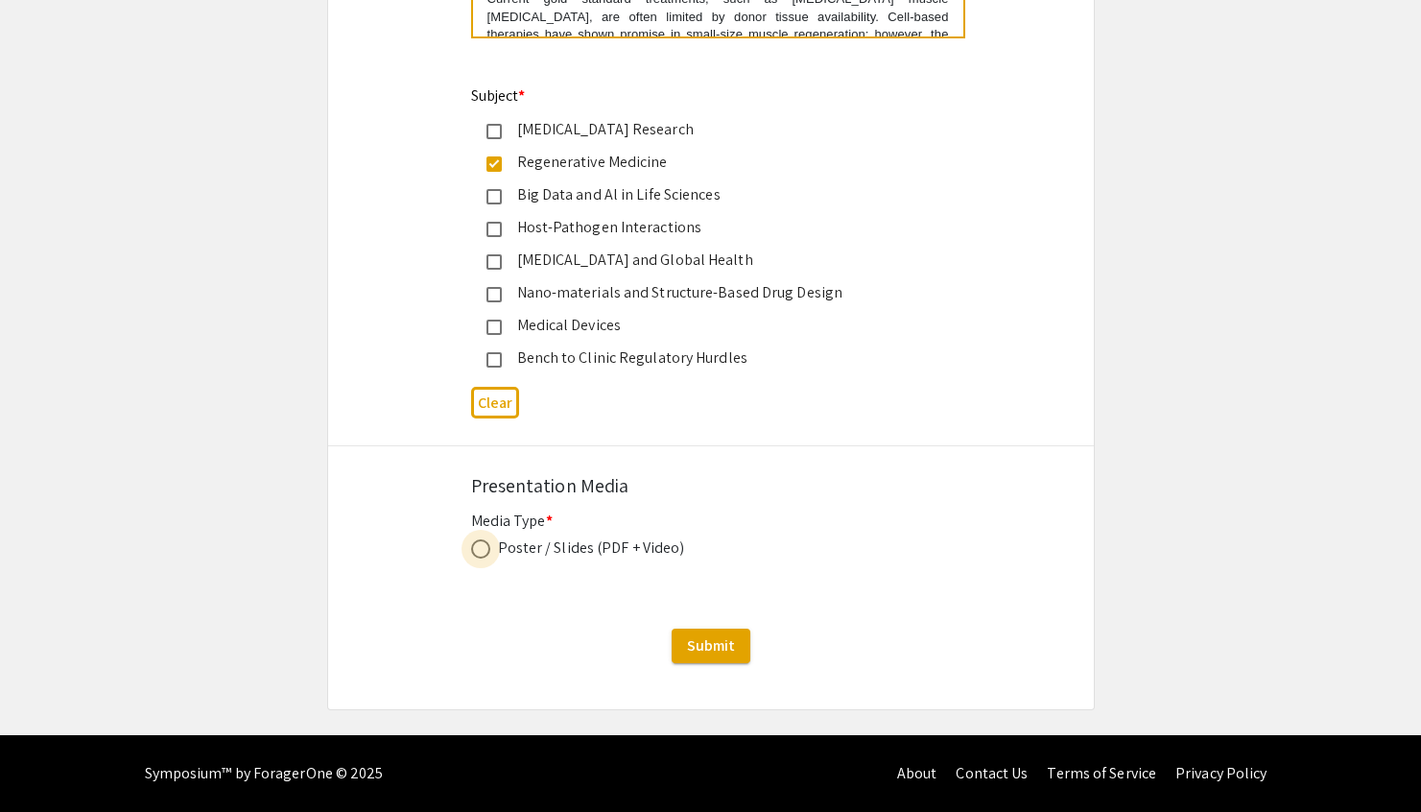
click at [479, 556] on span at bounding box center [480, 548] width 19 height 19
click at [479, 556] on input "radio" at bounding box center [480, 548] width 19 height 19
radio input "true"
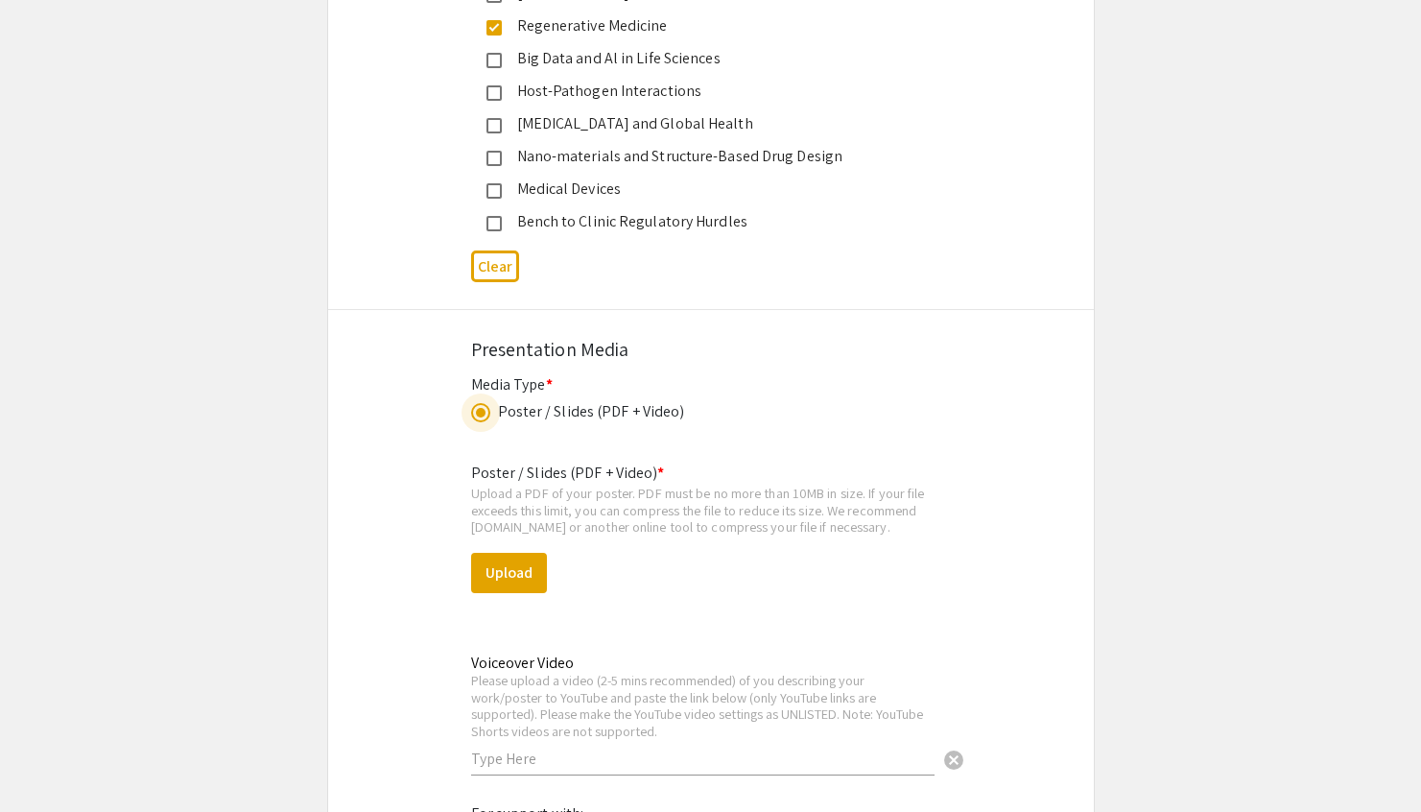
scroll to position [3530, 0]
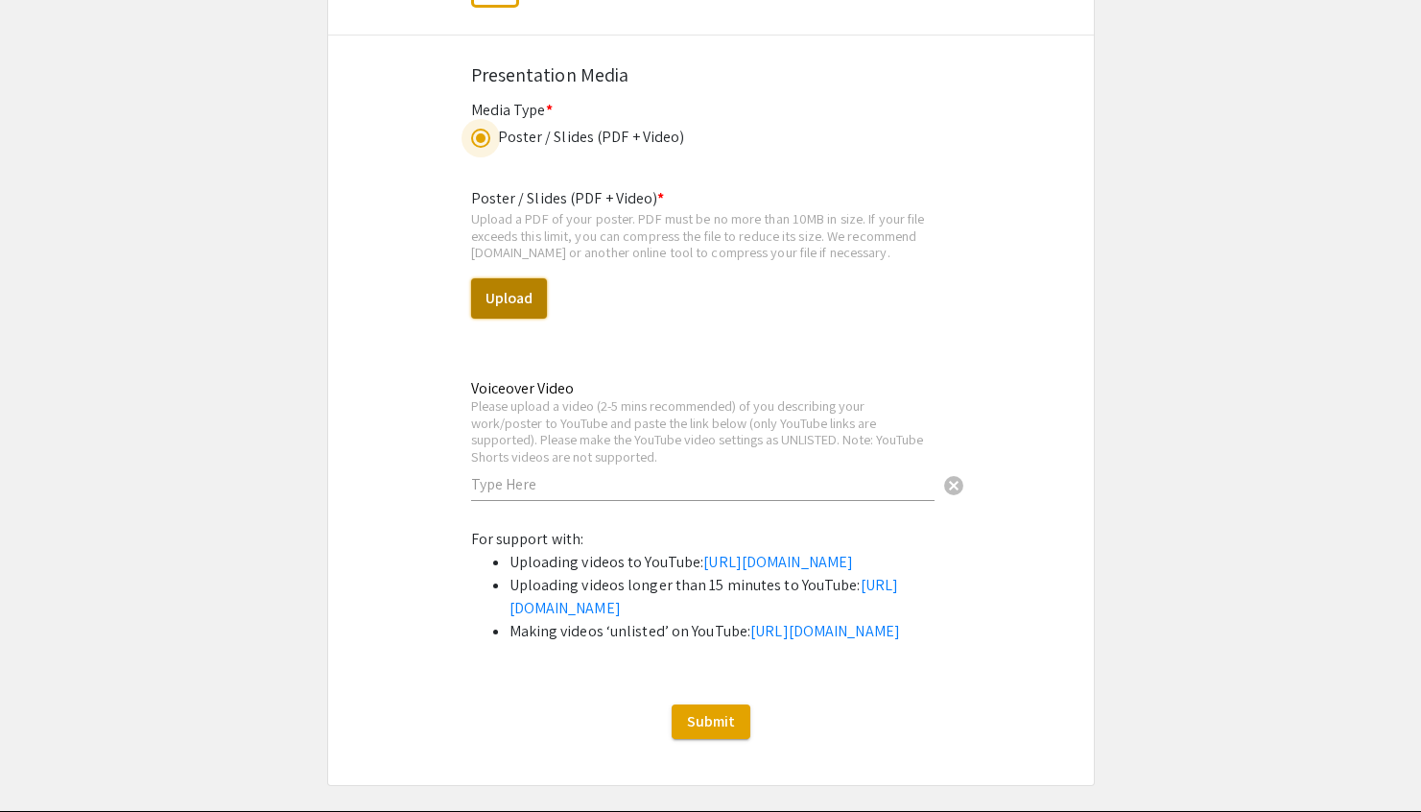
click at [522, 297] on button "Upload" at bounding box center [509, 298] width 76 height 40
click at [920, 278] on div "Poster / Slides (PDF + Video) * Upload a PDF of your poster. PDF must be no mor…" at bounding box center [711, 350] width 480 height 356
click at [514, 300] on button "Upload" at bounding box center [509, 298] width 76 height 40
click at [487, 303] on button "Upload" at bounding box center [509, 298] width 76 height 40
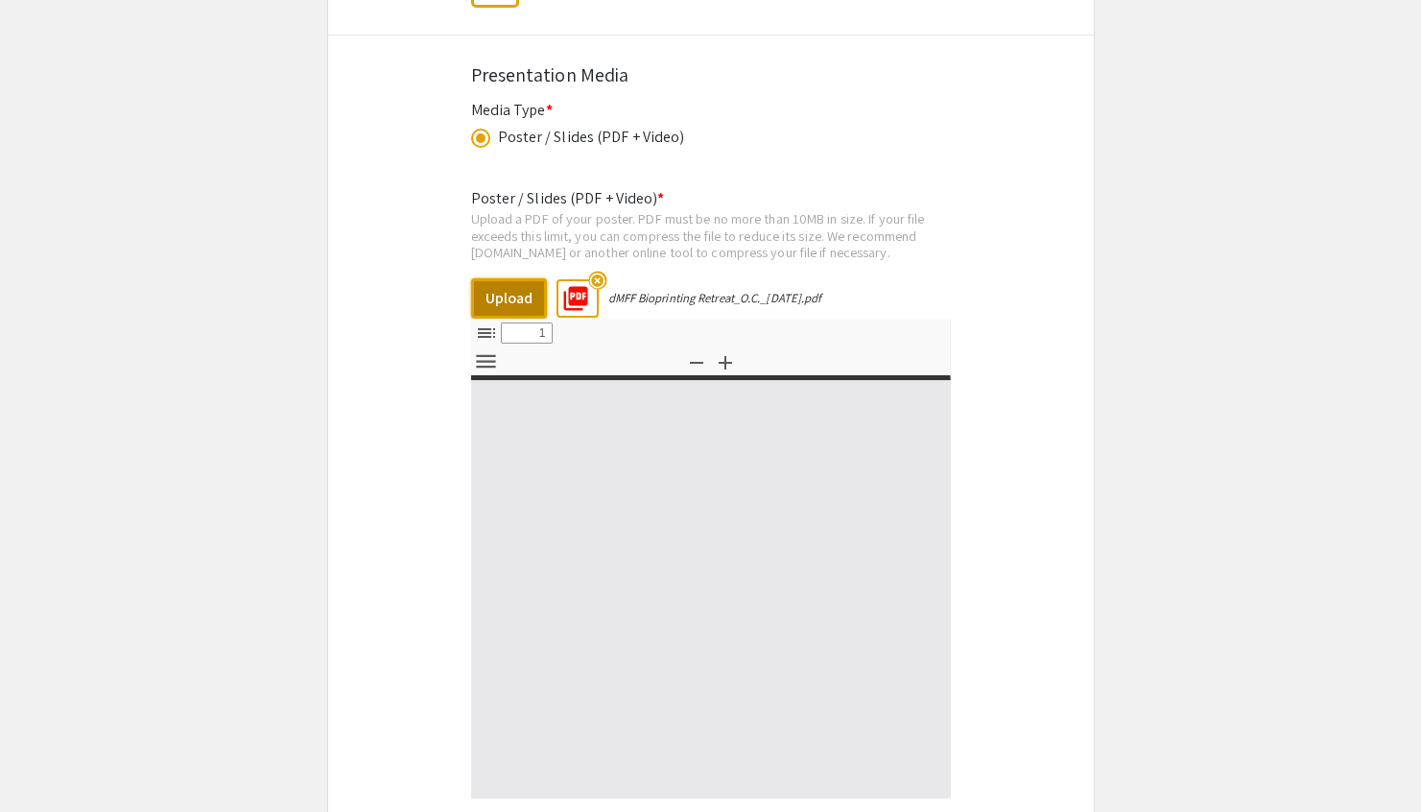
select select "custom"
type input "0"
select select "custom"
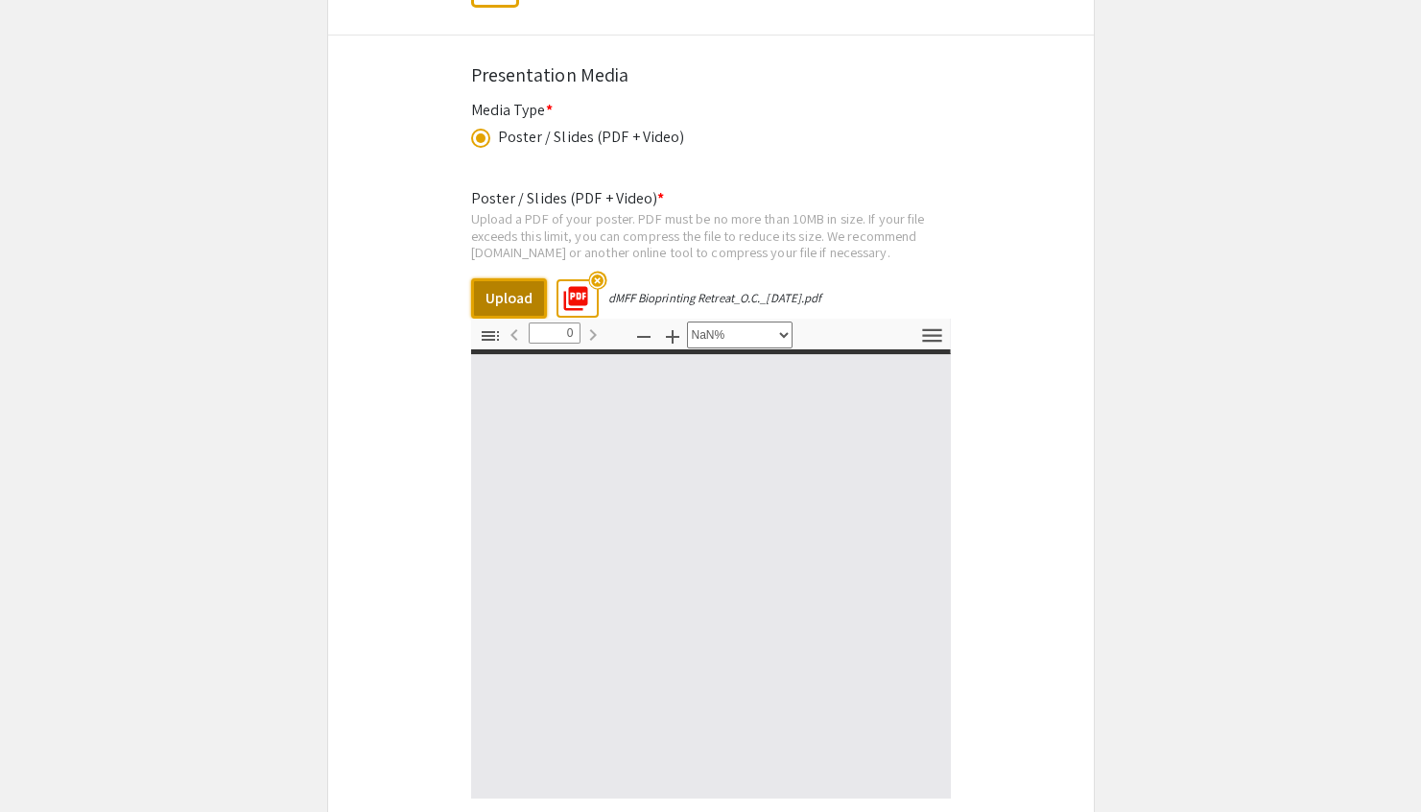
type input "1"
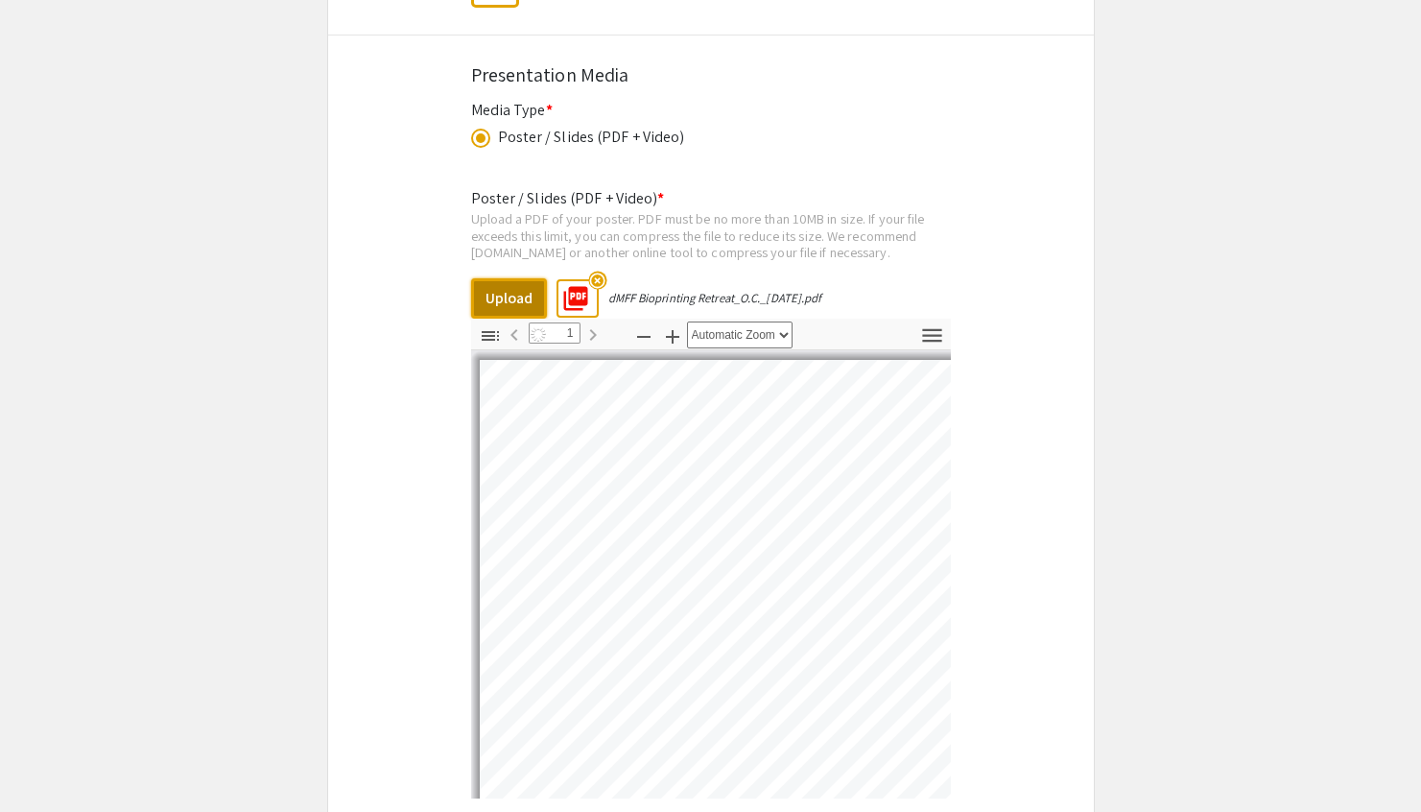
select select "auto"
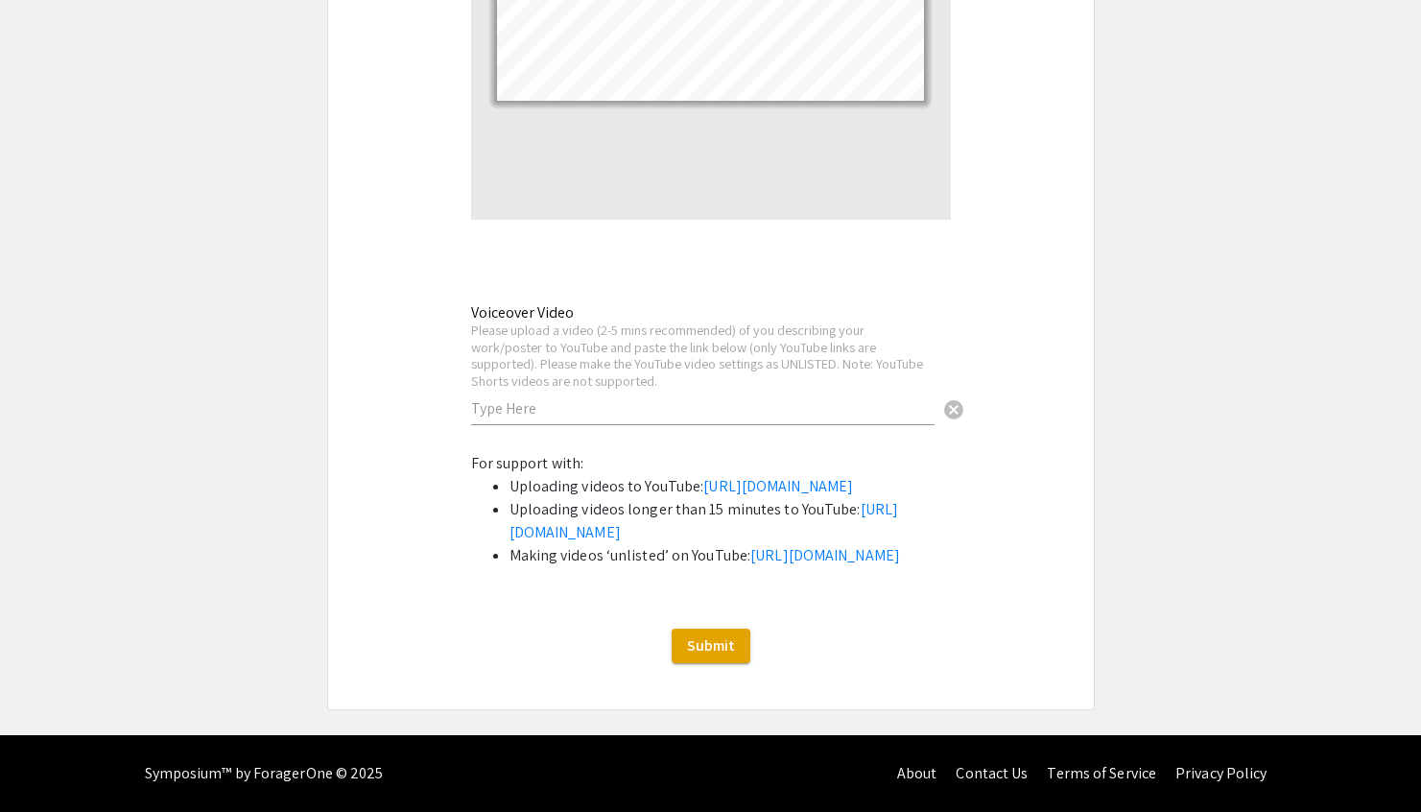
scroll to position [4171, 0]
click at [688, 398] on input "text" at bounding box center [702, 408] width 463 height 20
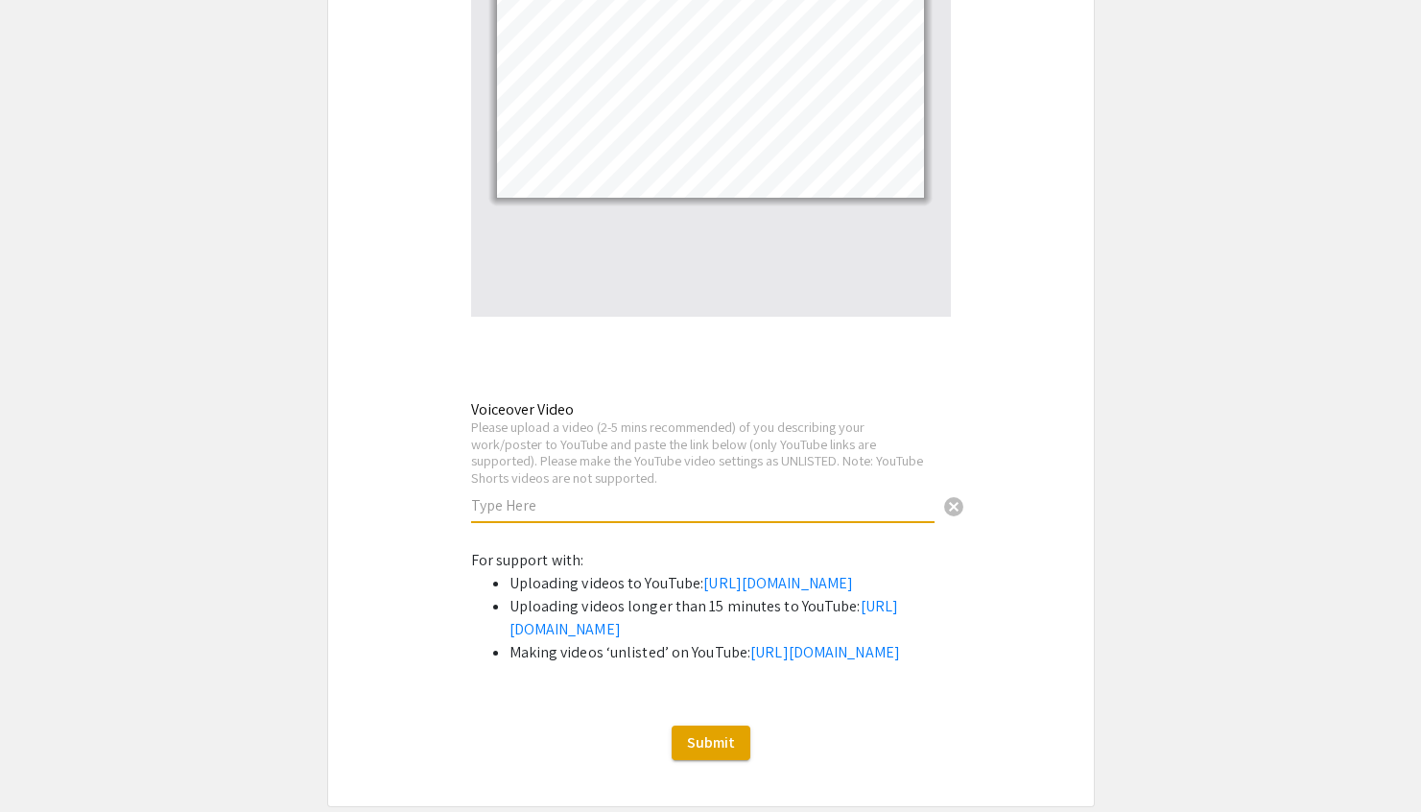
scroll to position [4090, 0]
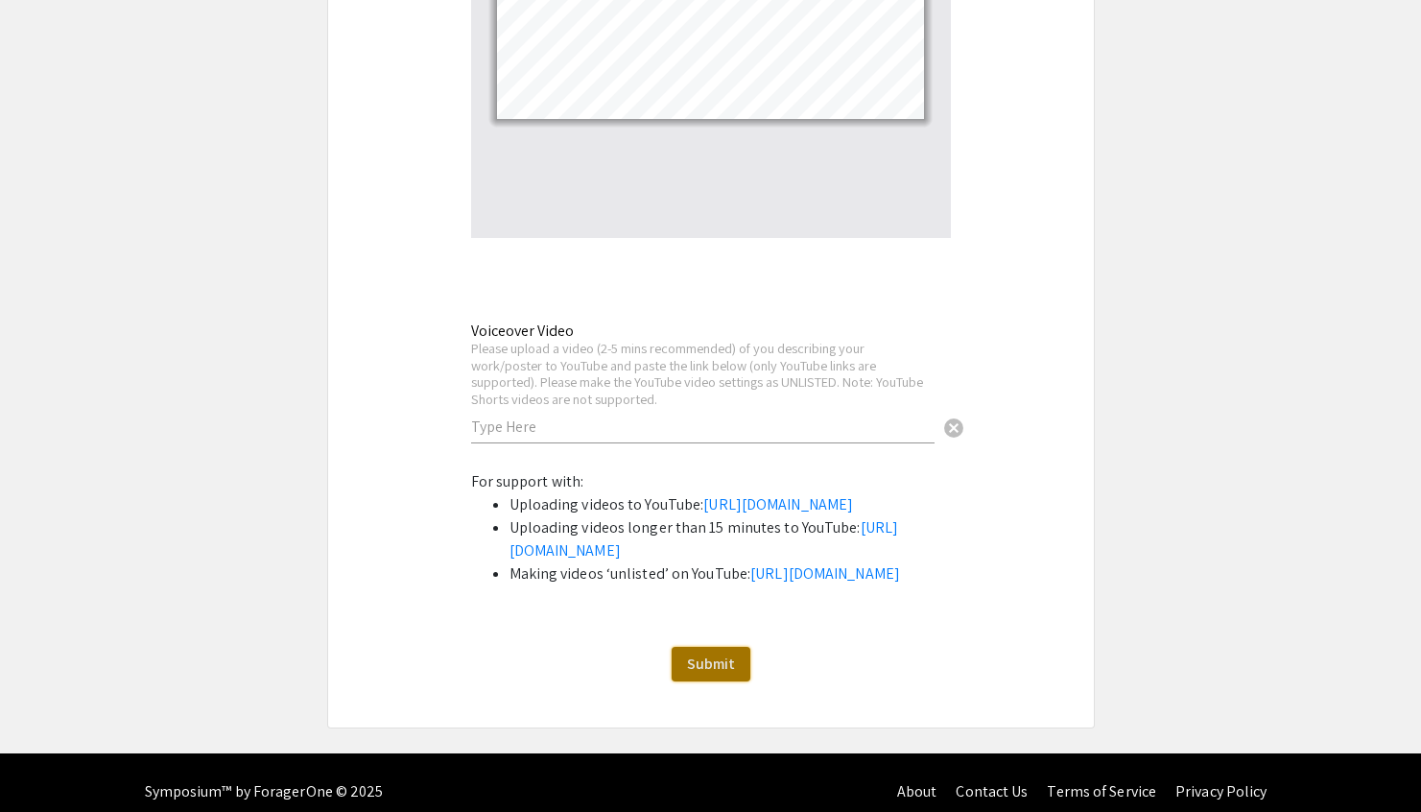
click at [717, 674] on span "Submit" at bounding box center [711, 663] width 48 height 20
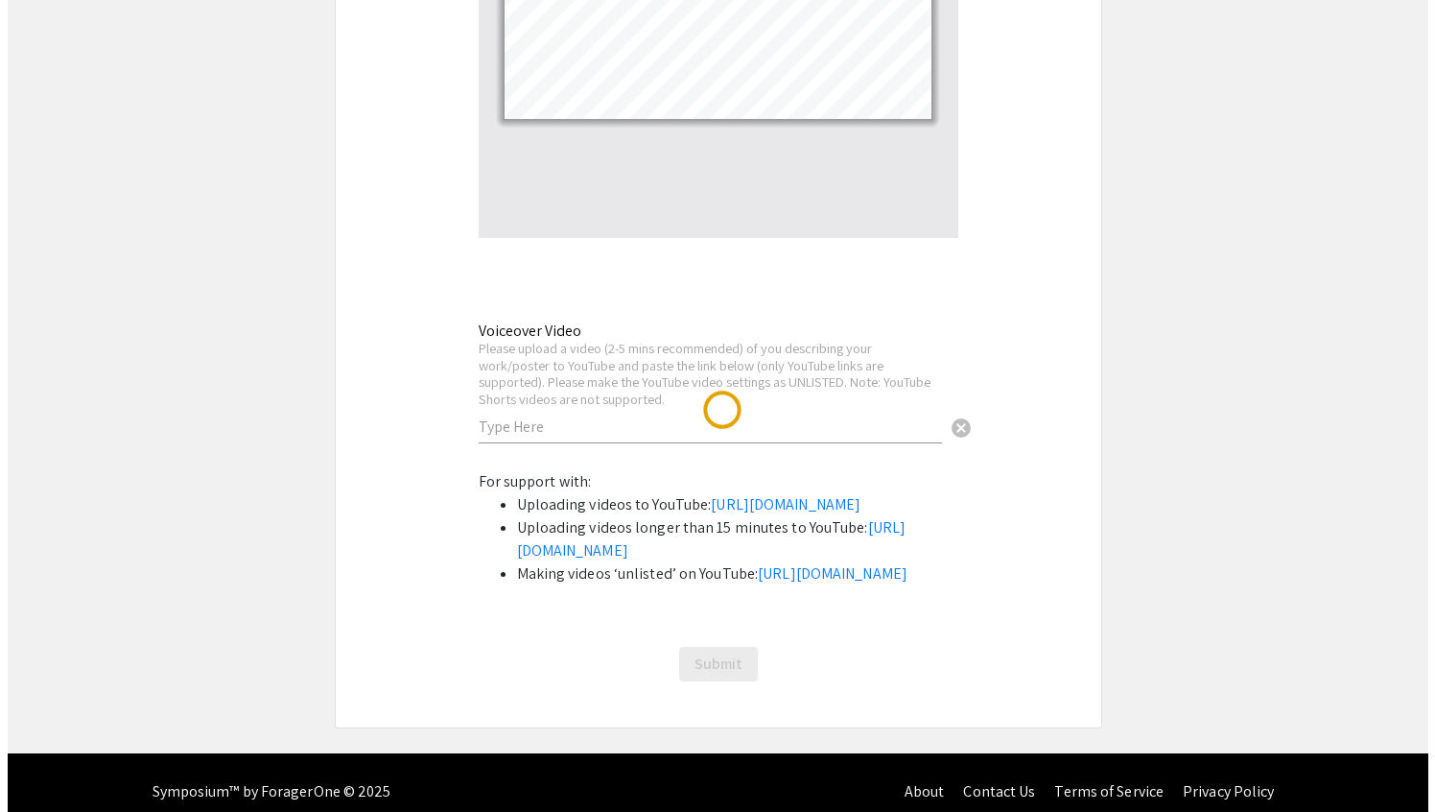
scroll to position [0, 0]
